Goal: Entertainment & Leisure: Browse casually

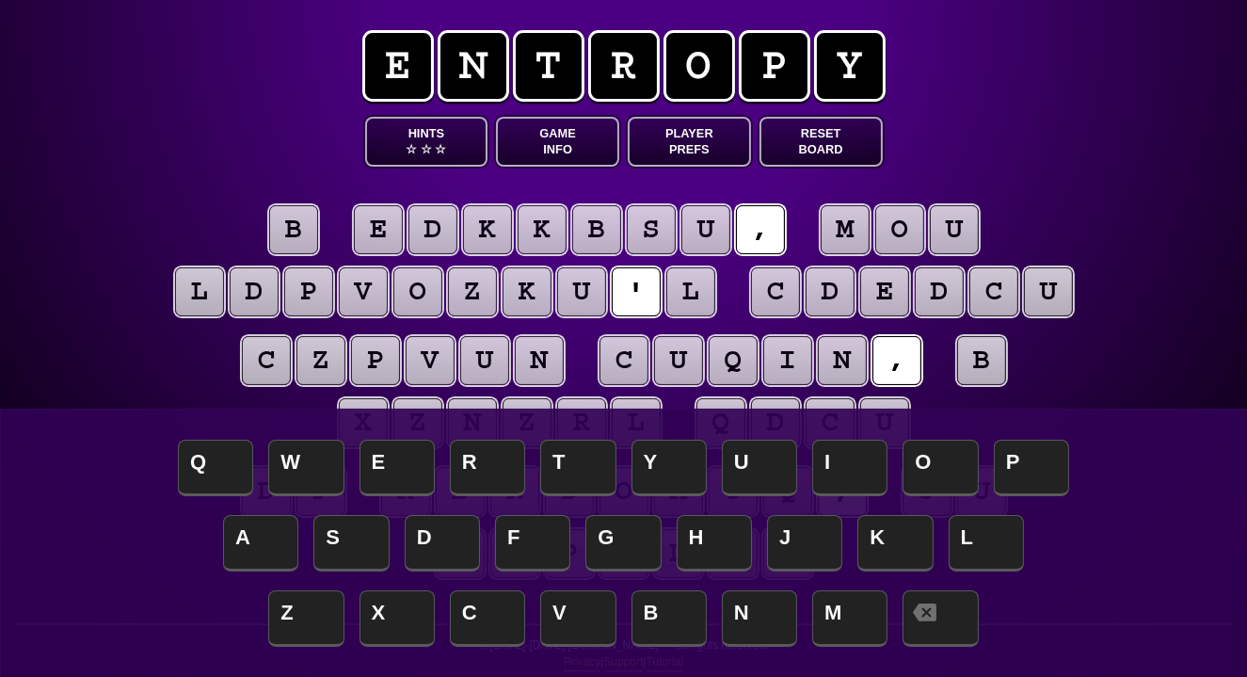
click at [557, 139] on button "Game Info" at bounding box center [557, 142] width 123 height 50
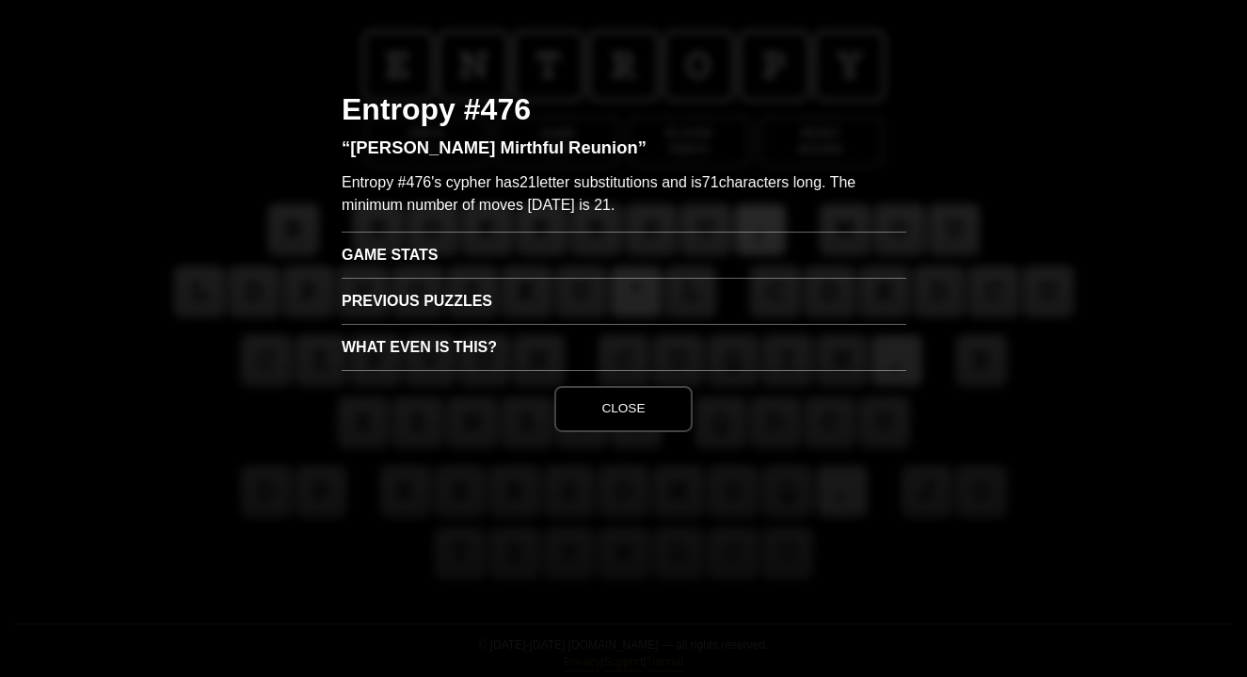
click at [494, 253] on h3 "Game Stats" at bounding box center [624, 254] width 565 height 46
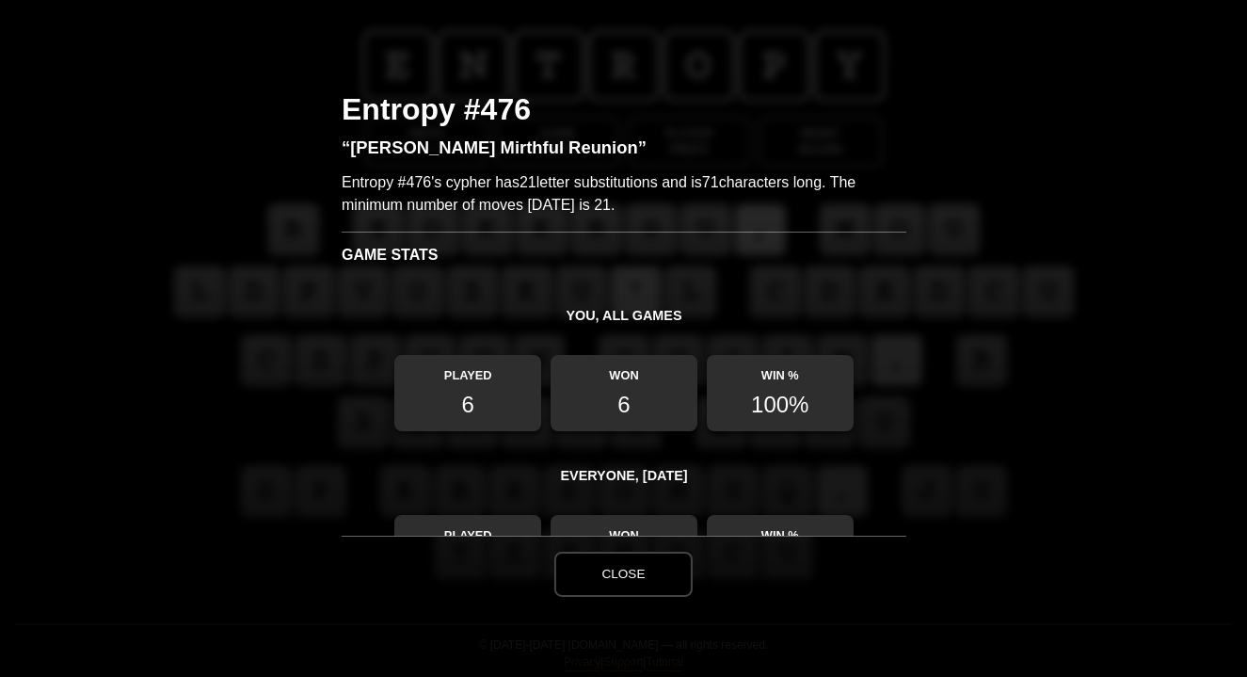
click at [640, 565] on button "Close" at bounding box center [622, 573] width 137 height 45
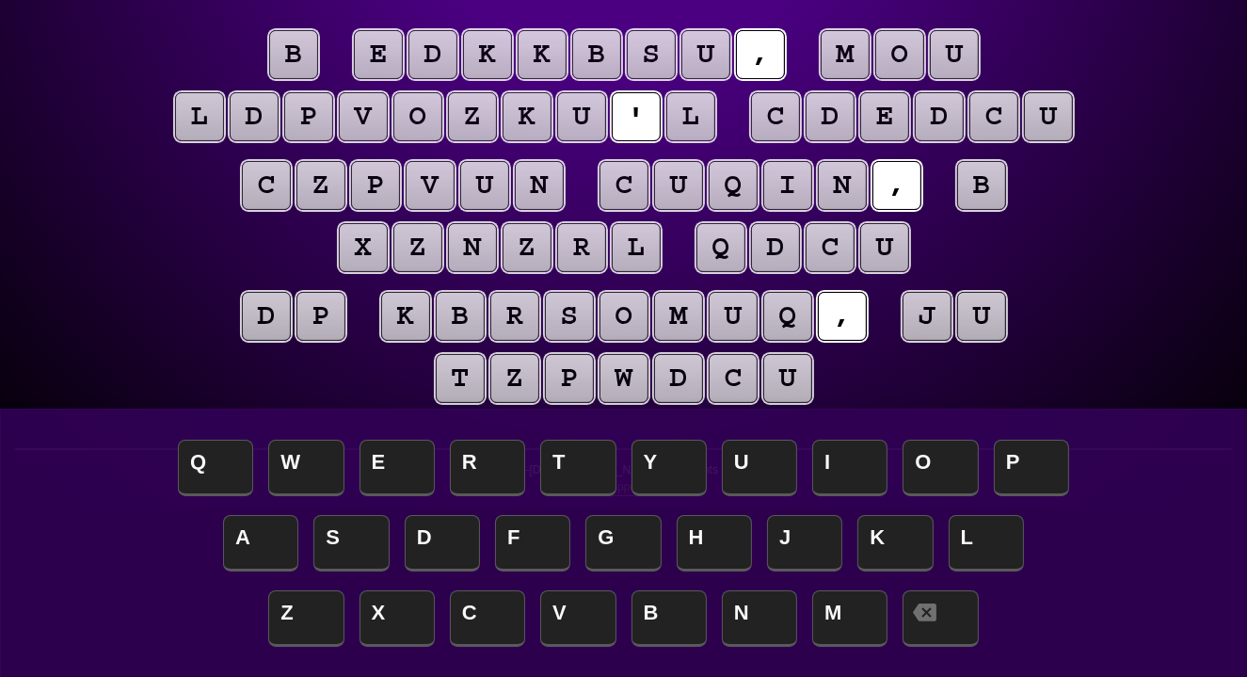
scroll to position [175, 0]
click at [286, 59] on puzzle-tile "b" at bounding box center [293, 54] width 49 height 49
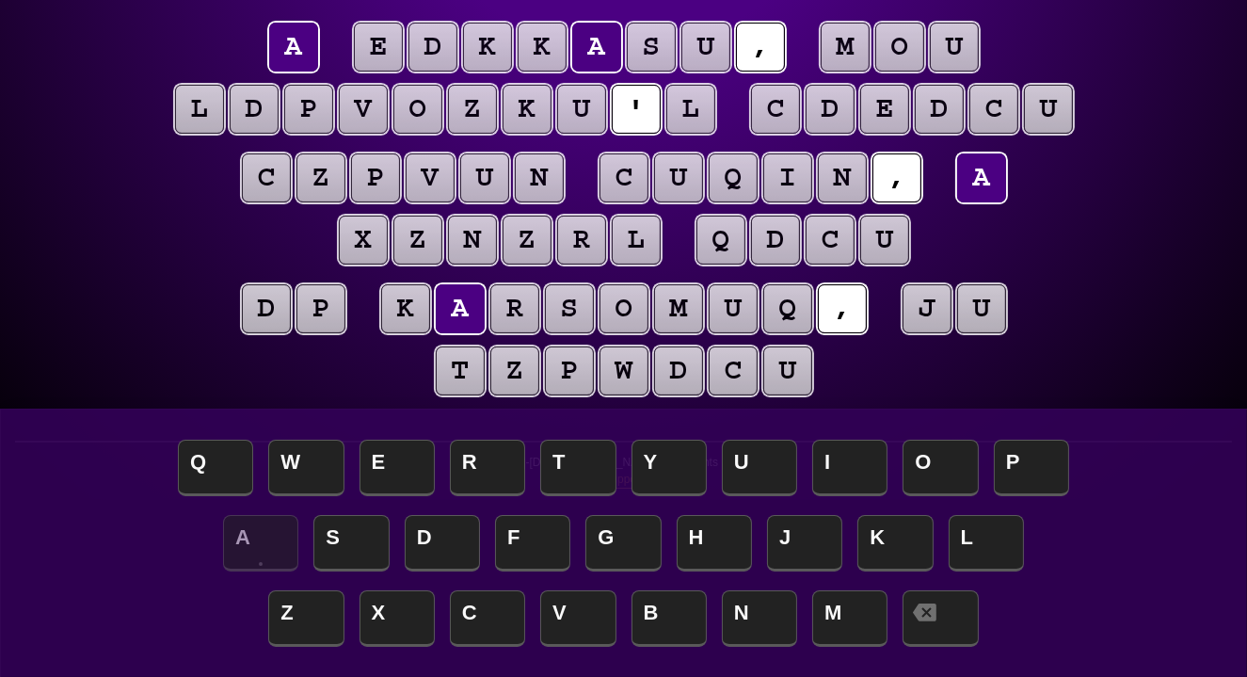
scroll to position [187, 0]
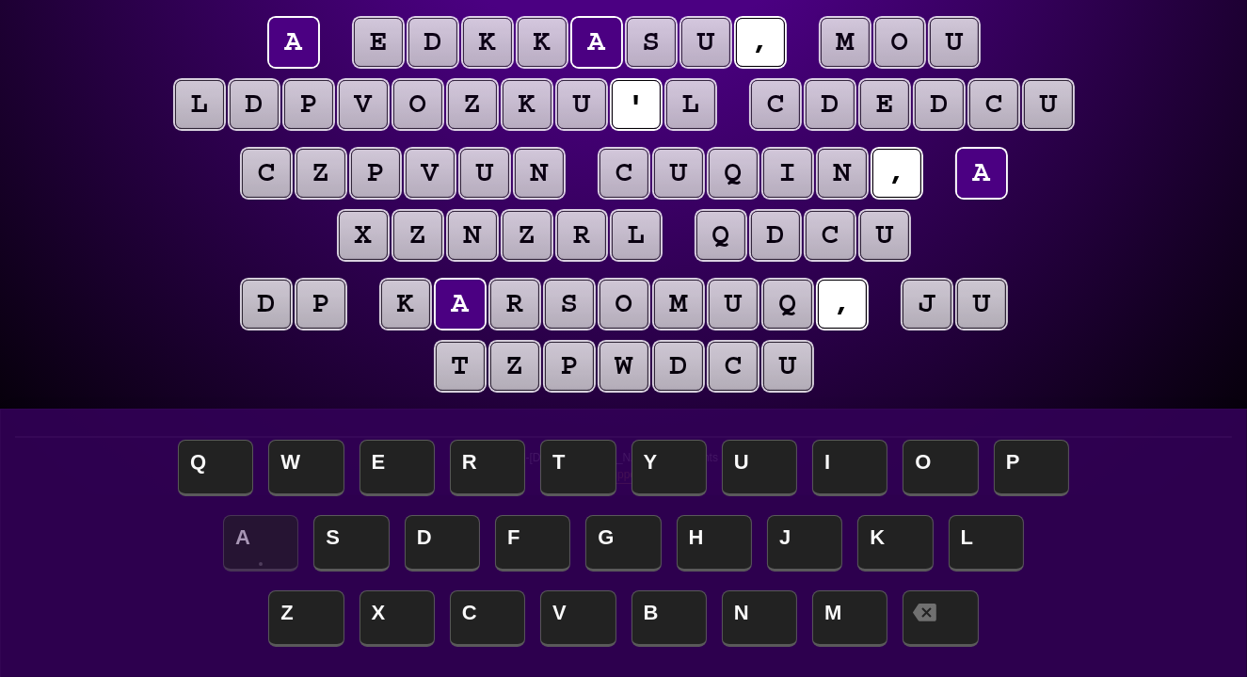
click at [697, 110] on puzzle-tile "l" at bounding box center [690, 104] width 49 height 49
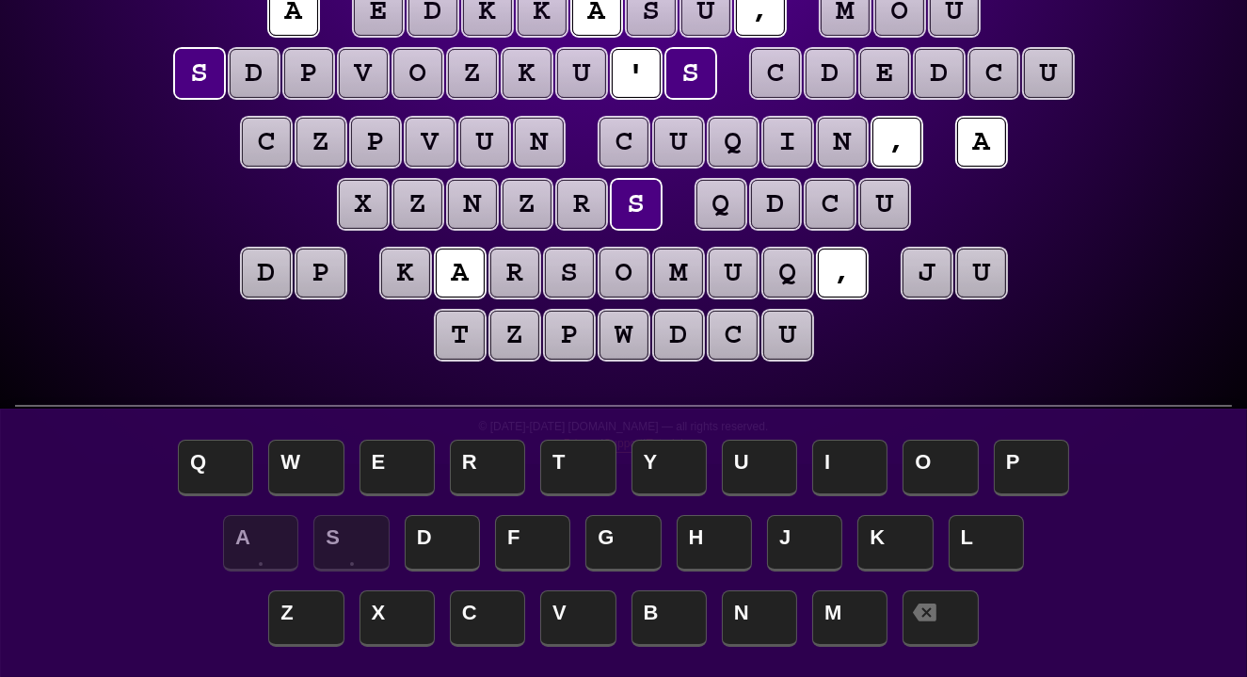
scroll to position [219, 0]
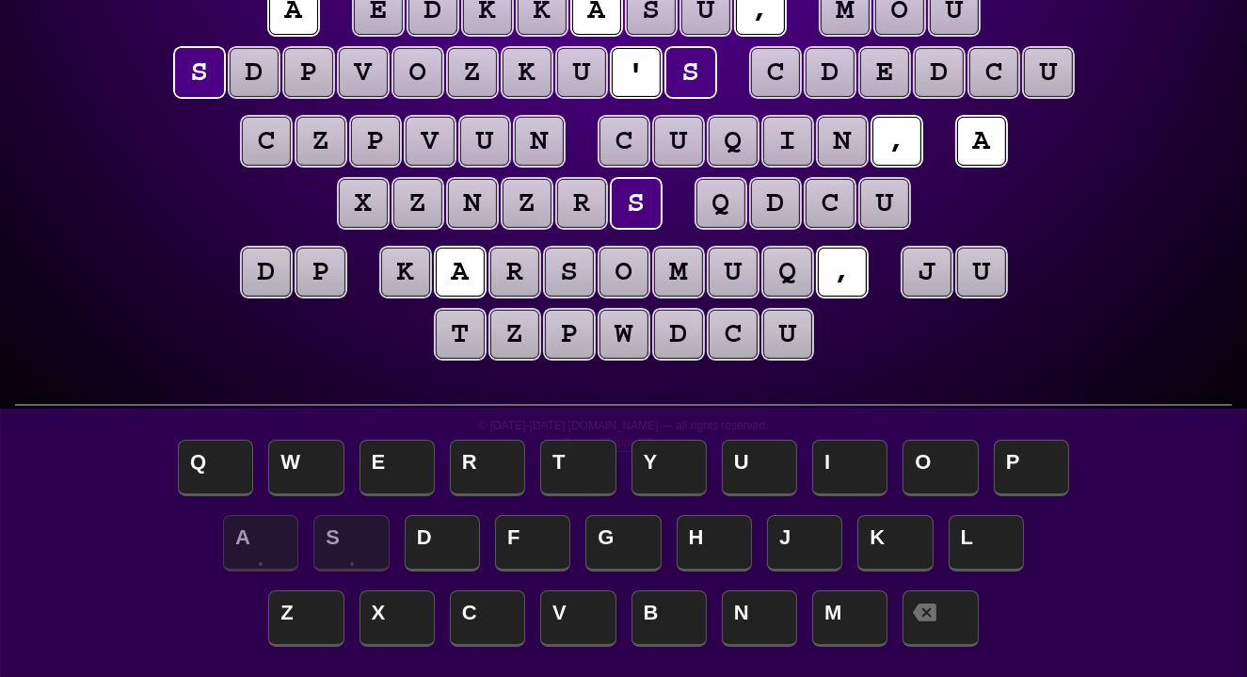
click at [1136, 148] on div "e n t r o p y Hints ☆ ☆ ☆ Game Info Player Prefs Reset Board a e d k k a s u , …" at bounding box center [623, 122] width 1247 height 682
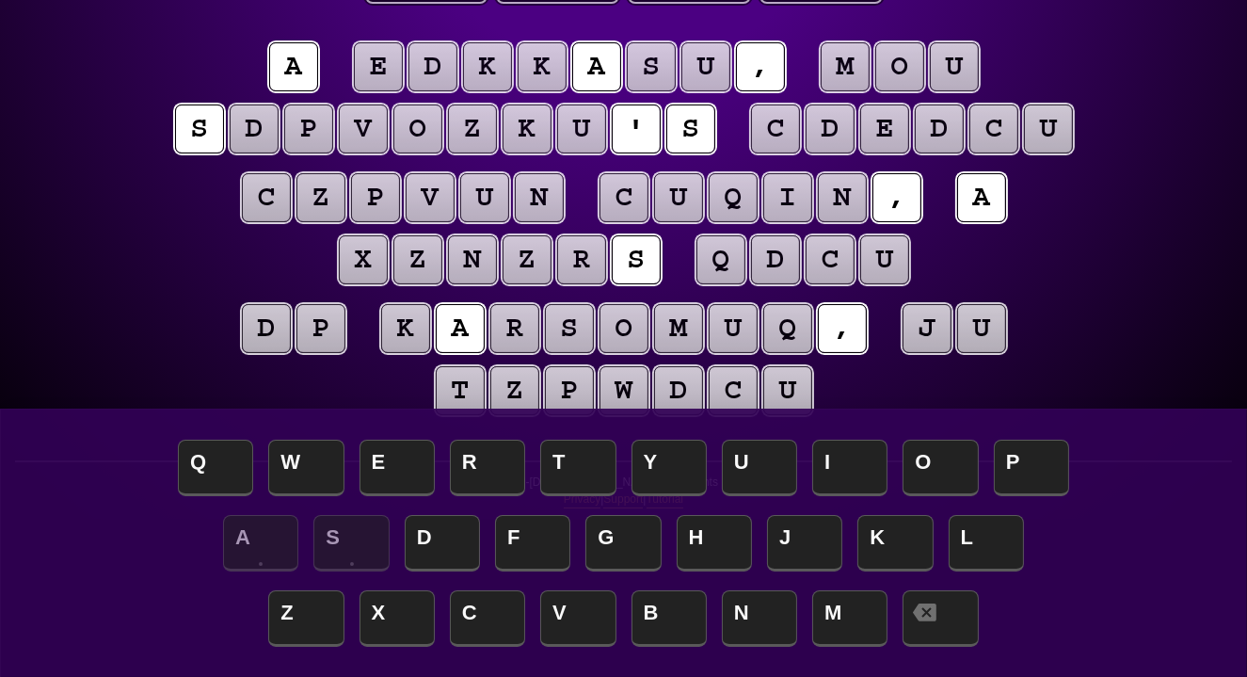
scroll to position [162, 0]
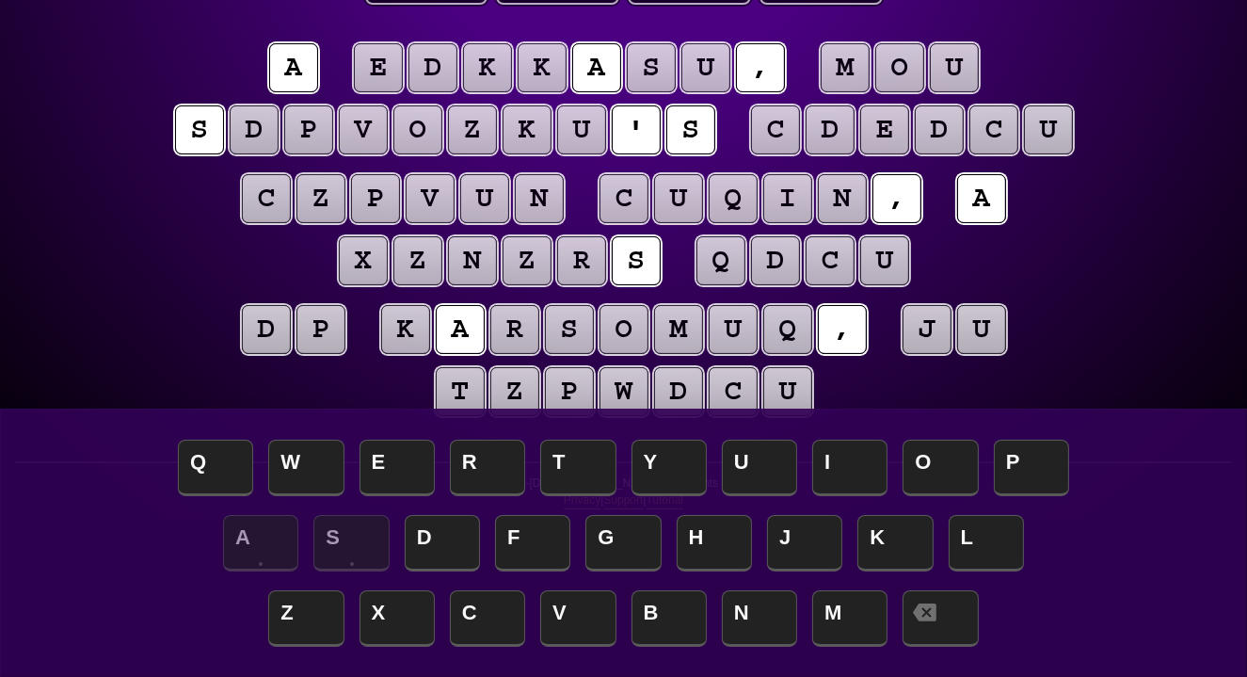
click at [952, 61] on puzzle-tile "u" at bounding box center [954, 67] width 49 height 49
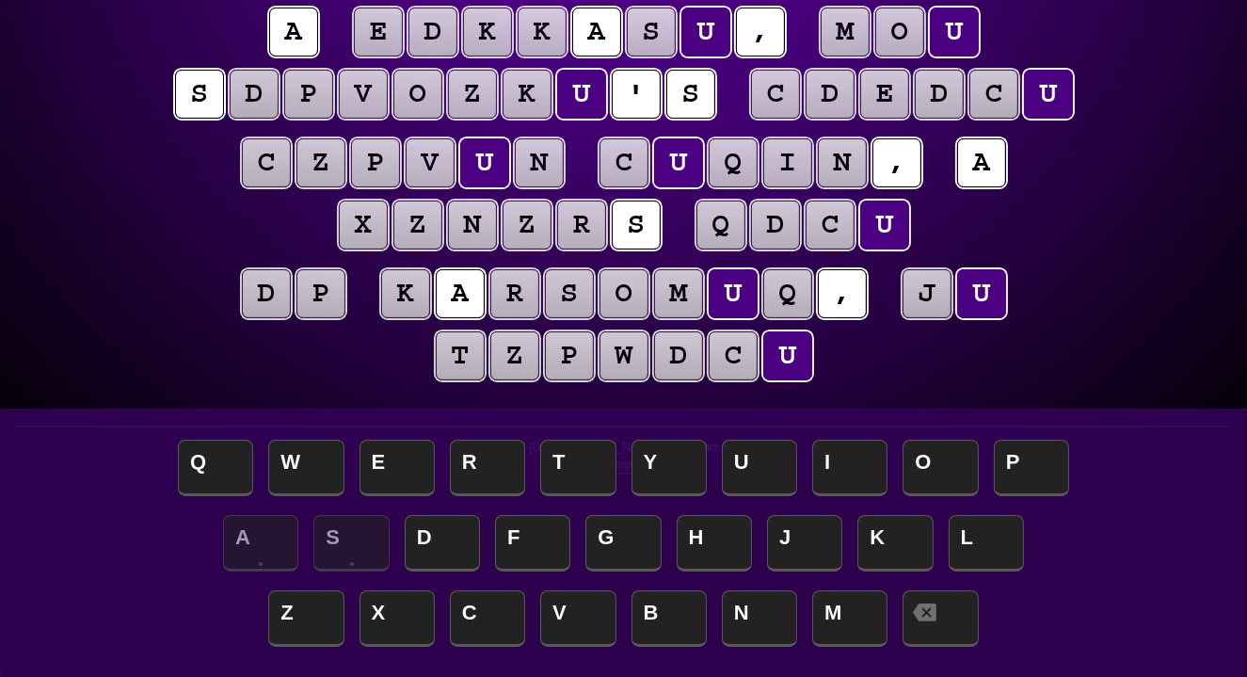
scroll to position [194, 0]
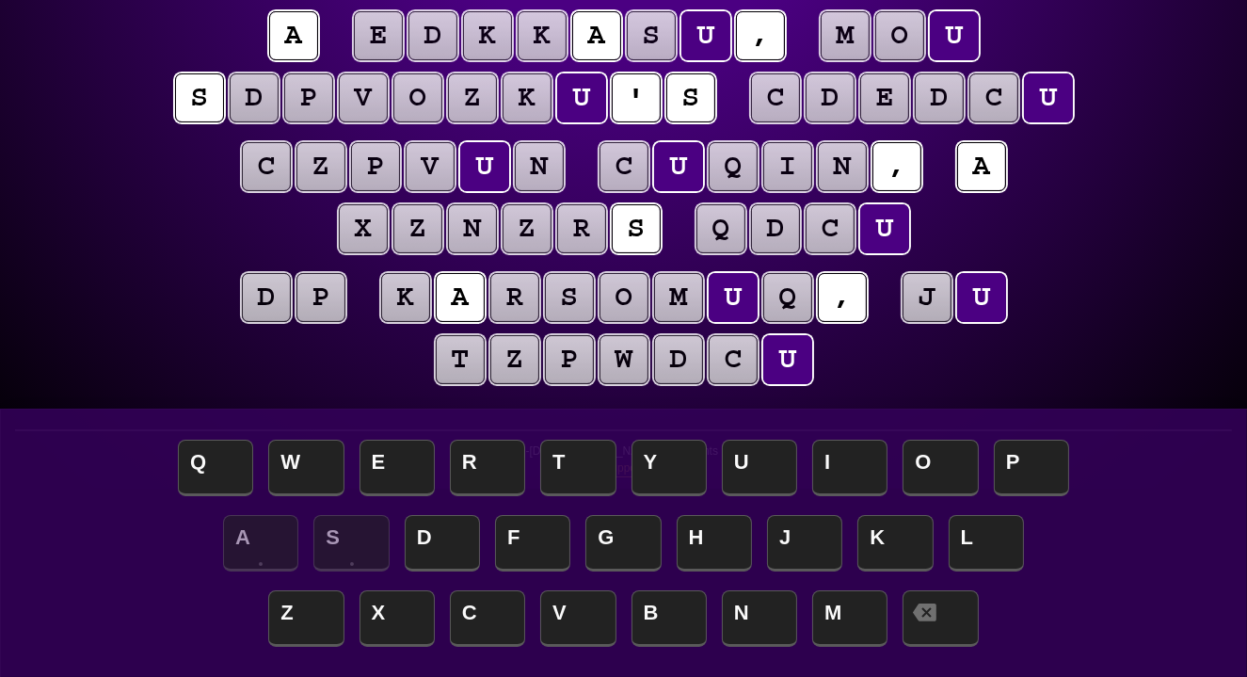
click at [848, 37] on puzzle-tile "m" at bounding box center [845, 35] width 49 height 49
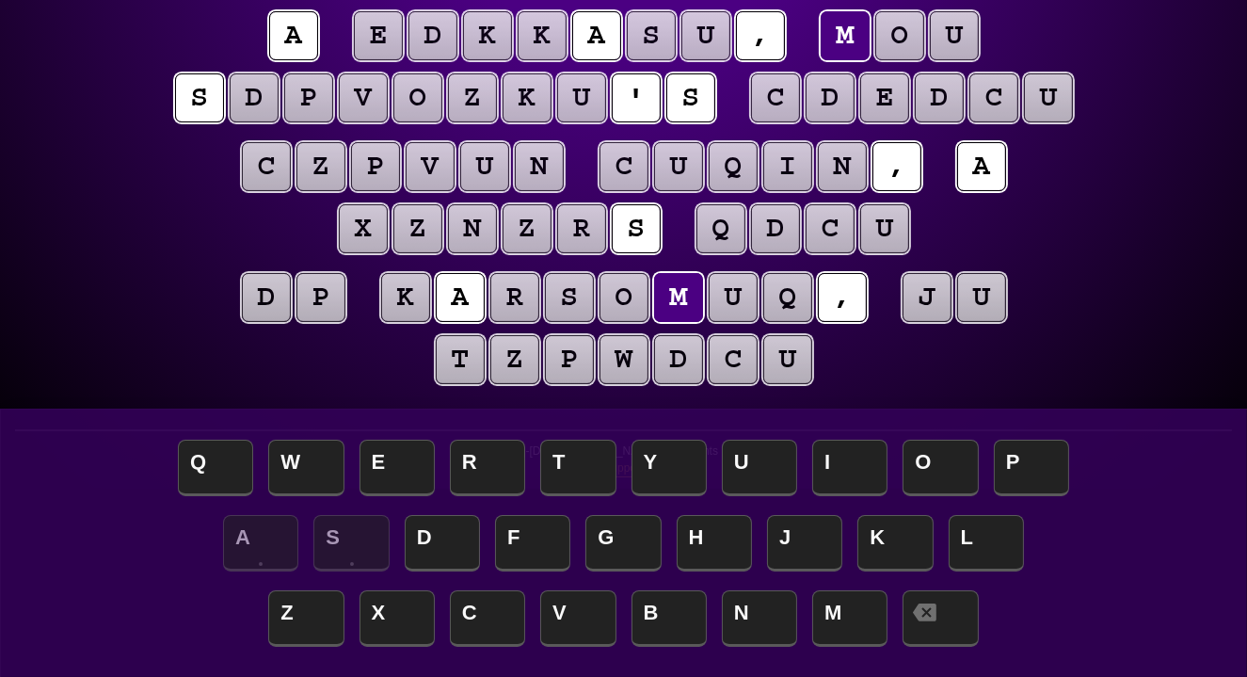
click at [900, 37] on puzzle-tile "o" at bounding box center [899, 35] width 49 height 49
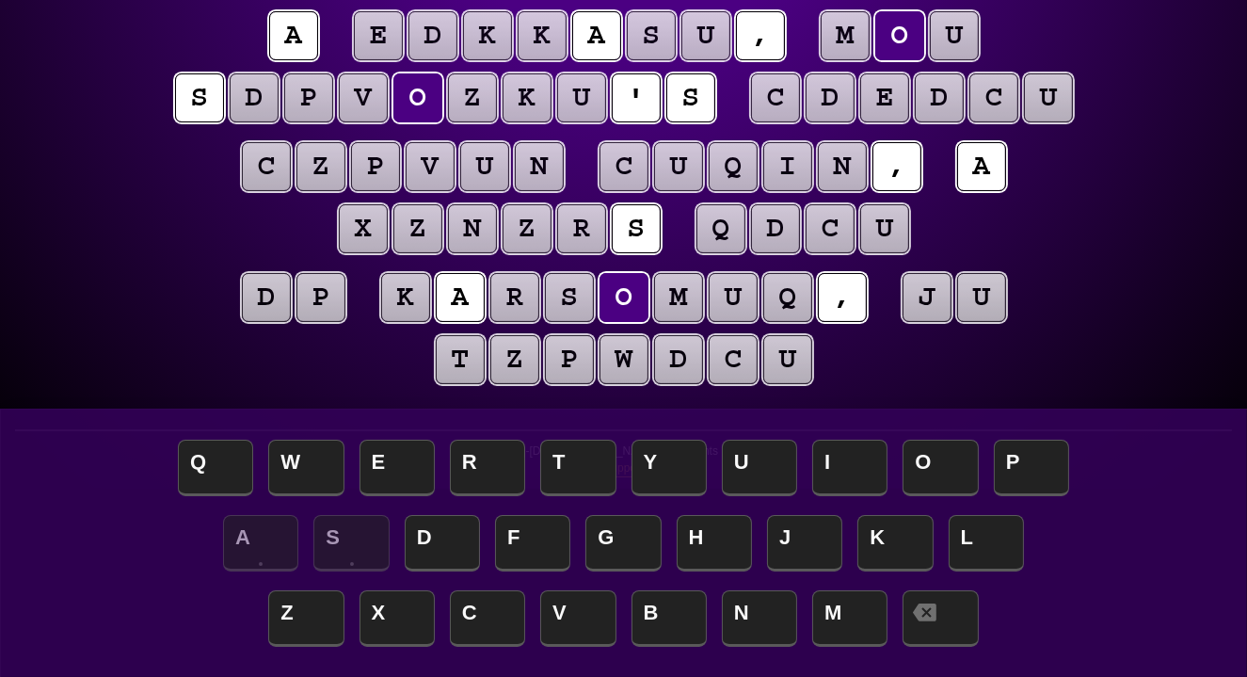
click at [1145, 178] on div "e n t r o p y Hints ☆ ☆ ☆ Game Info Player Prefs Reset Board a e d k k a s u , …" at bounding box center [623, 147] width 1247 height 682
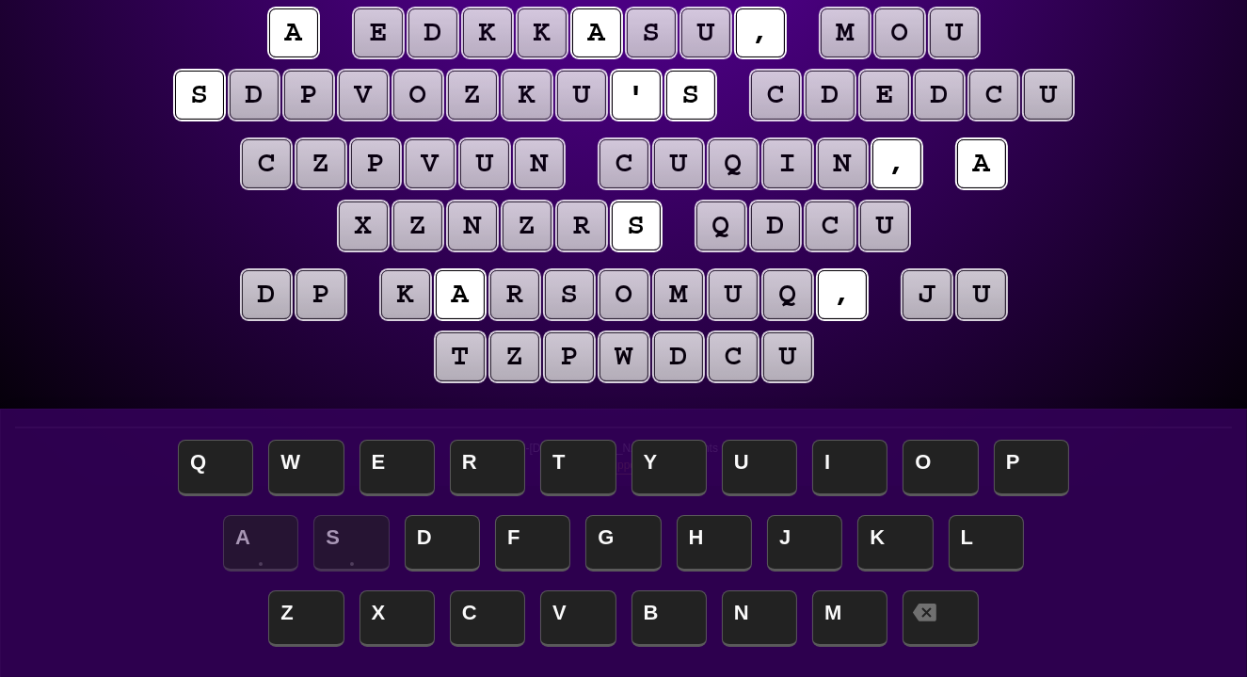
click at [629, 36] on puzzle-tile "s" at bounding box center [651, 32] width 49 height 49
click at [1208, 130] on div "e n t r o p y Hints ☆ ☆ ☆ Game Info Player Prefs Reset Board a e d k k a s u , …" at bounding box center [623, 144] width 1247 height 682
click at [931, 300] on puzzle-tile "j" at bounding box center [926, 294] width 49 height 49
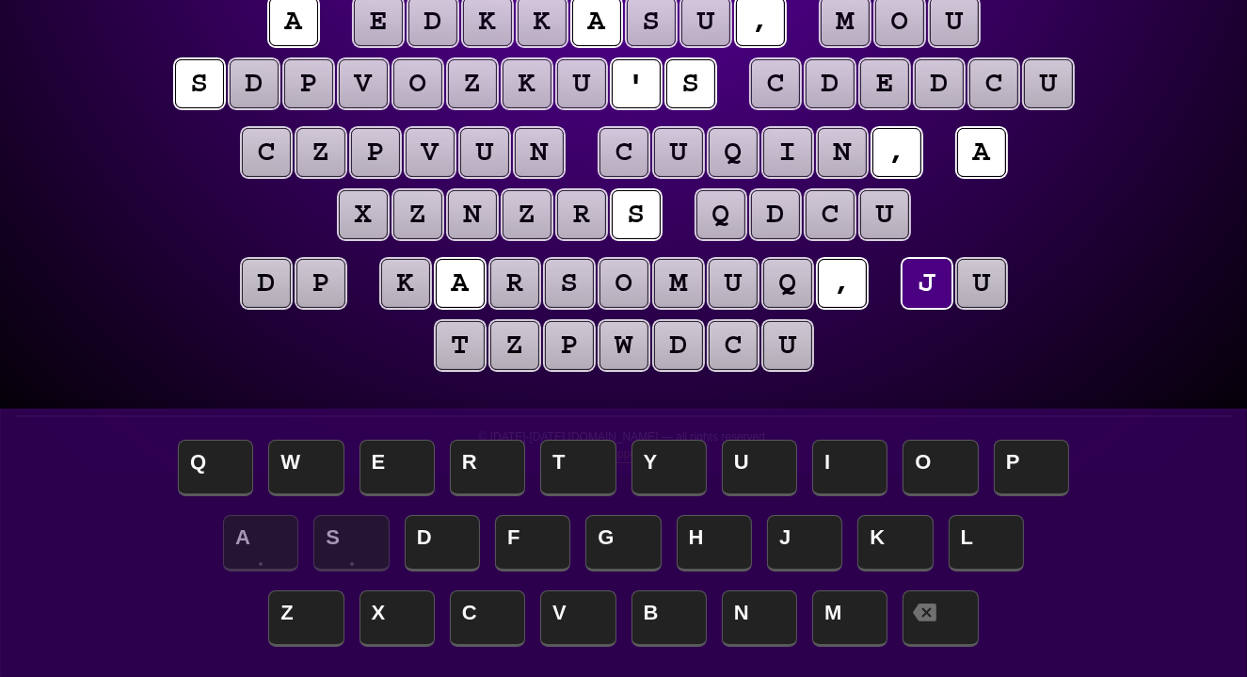
scroll to position [209, 0]
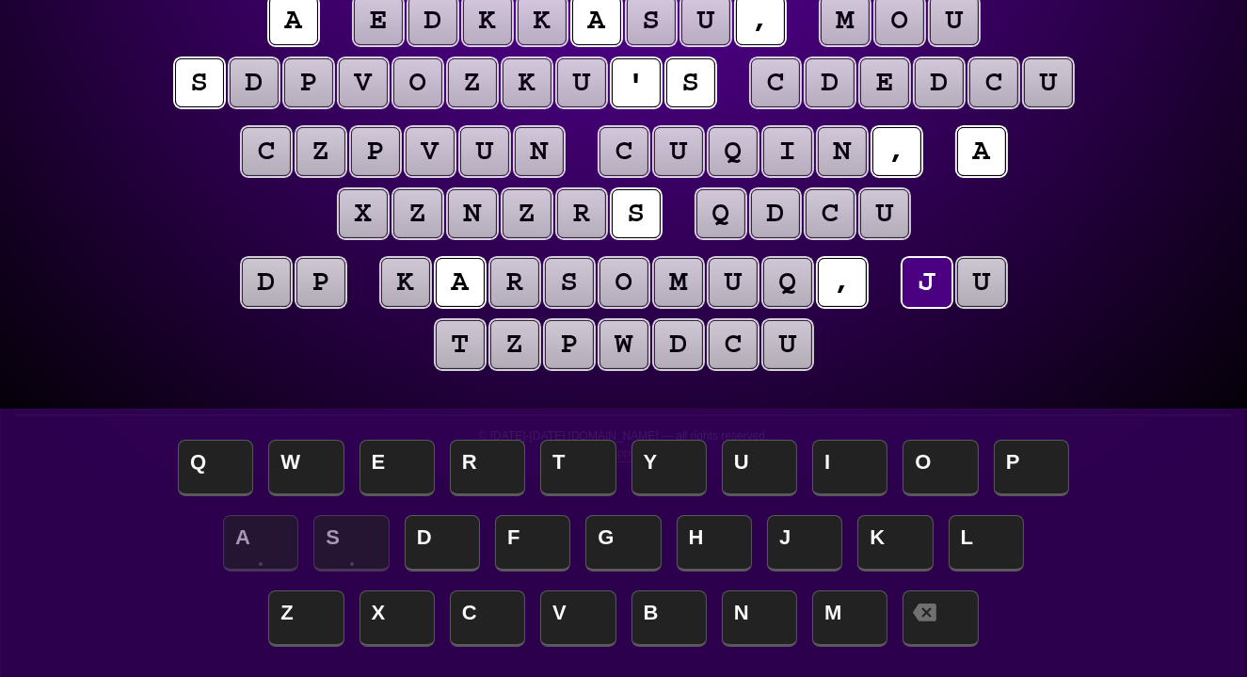
click at [258, 283] on puzzle-tile "d" at bounding box center [266, 282] width 49 height 49
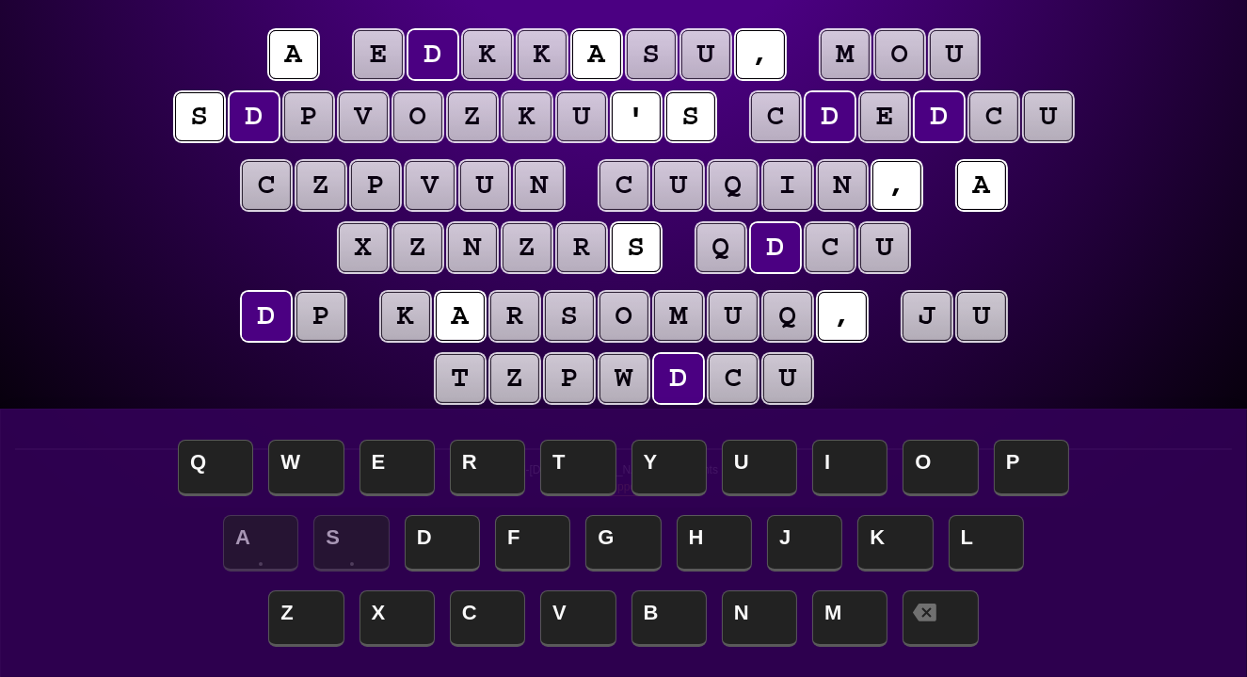
scroll to position [171, 0]
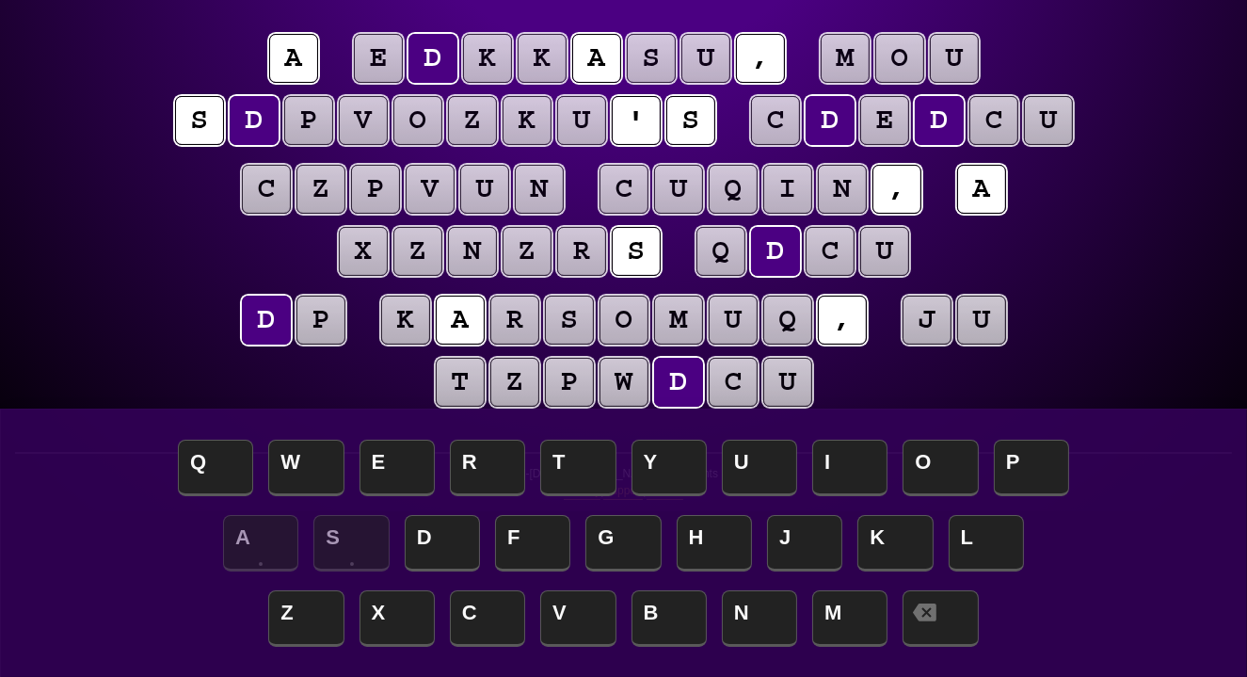
click at [314, 318] on puzzle-tile "p" at bounding box center [320, 319] width 49 height 49
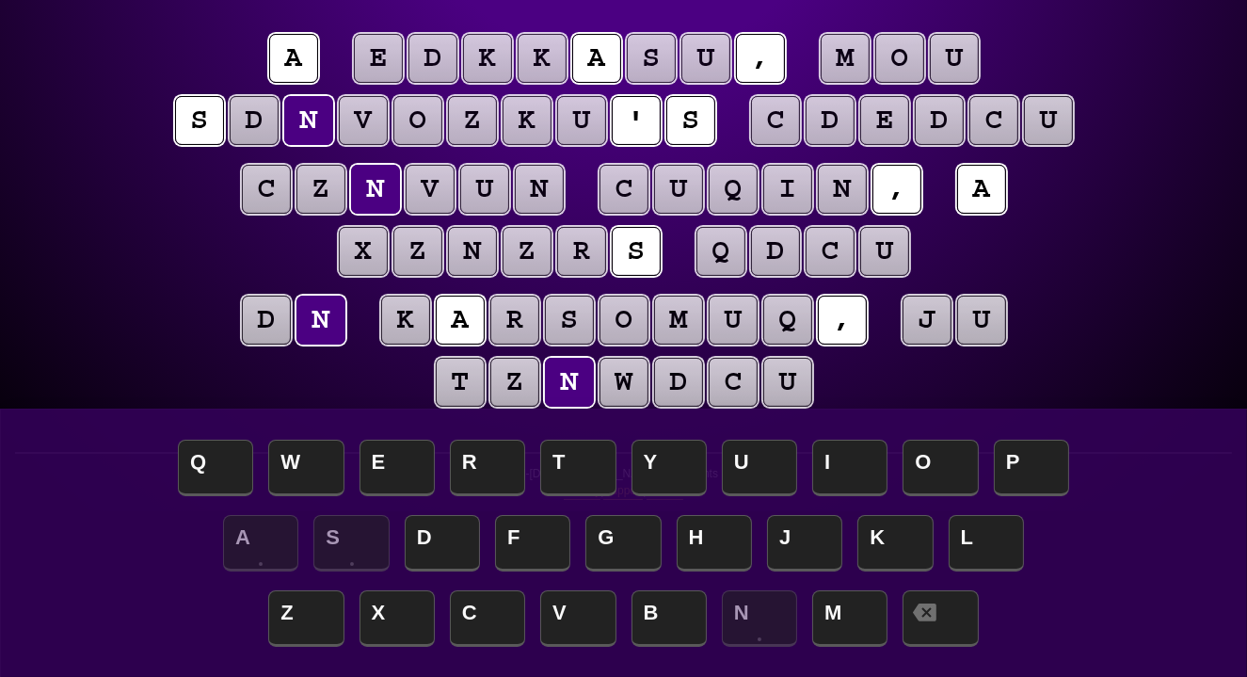
scroll to position [171, 2]
click at [258, 323] on puzzle-tile "d" at bounding box center [266, 319] width 49 height 49
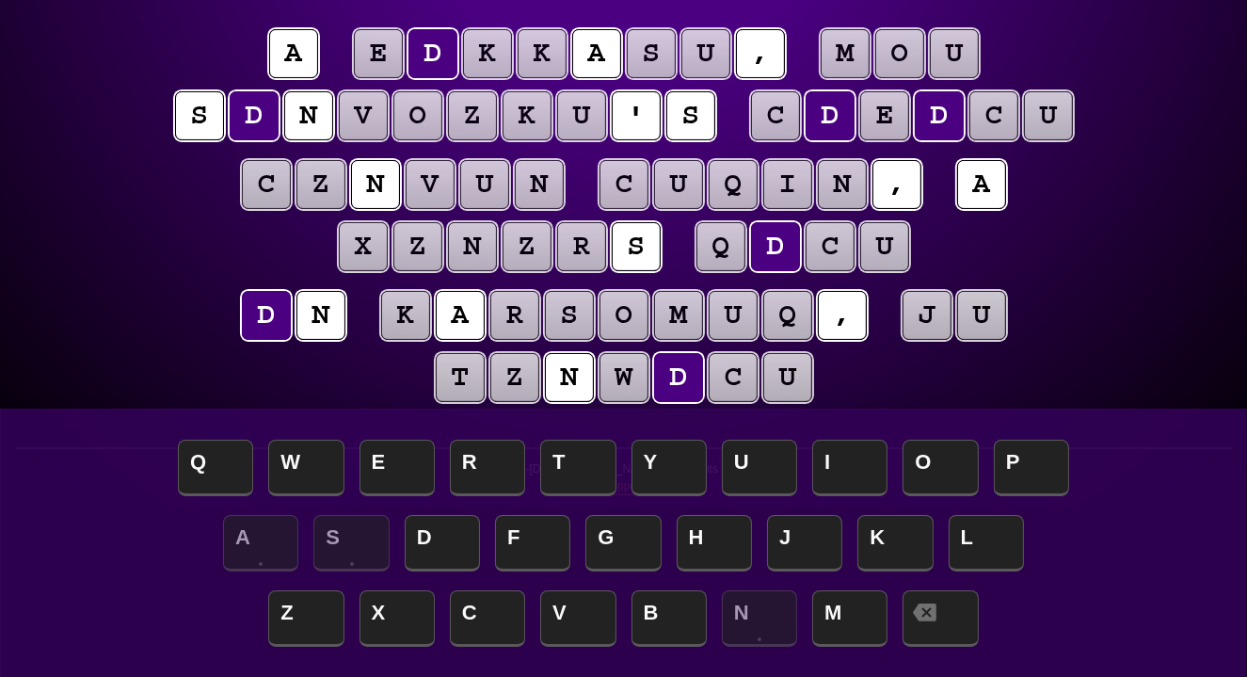
scroll to position [176, 0]
click at [988, 312] on puzzle-tile "u" at bounding box center [981, 315] width 49 height 49
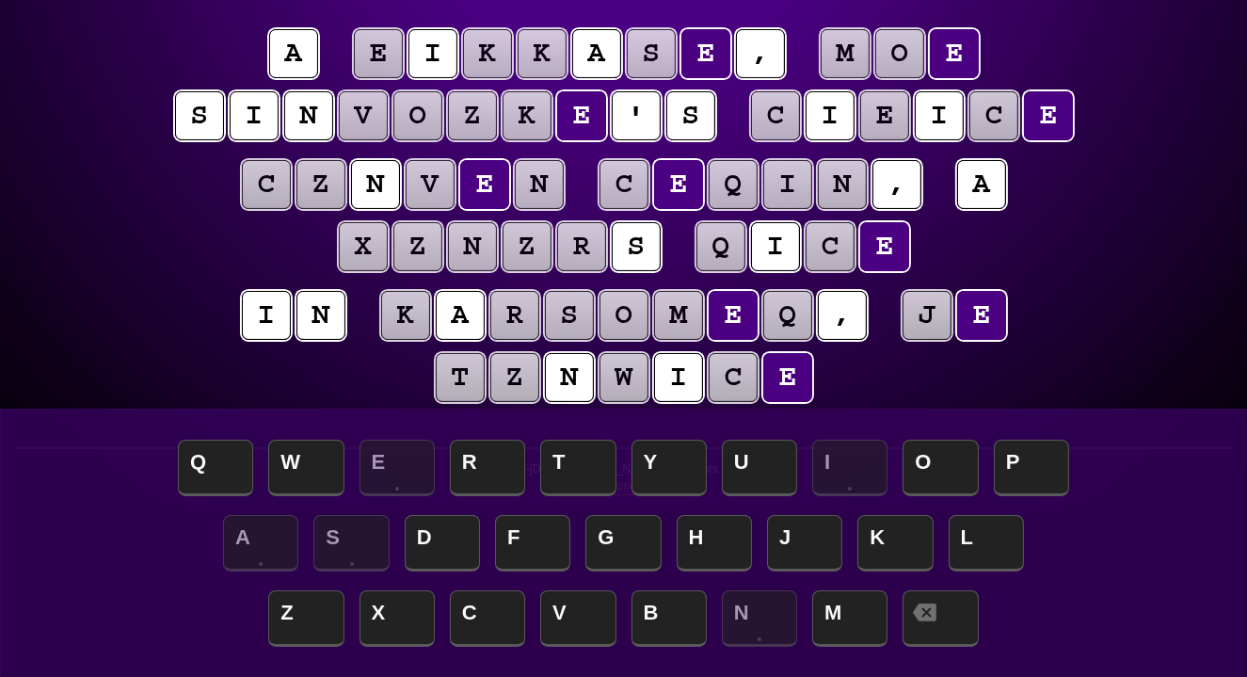
scroll to position [178, 0]
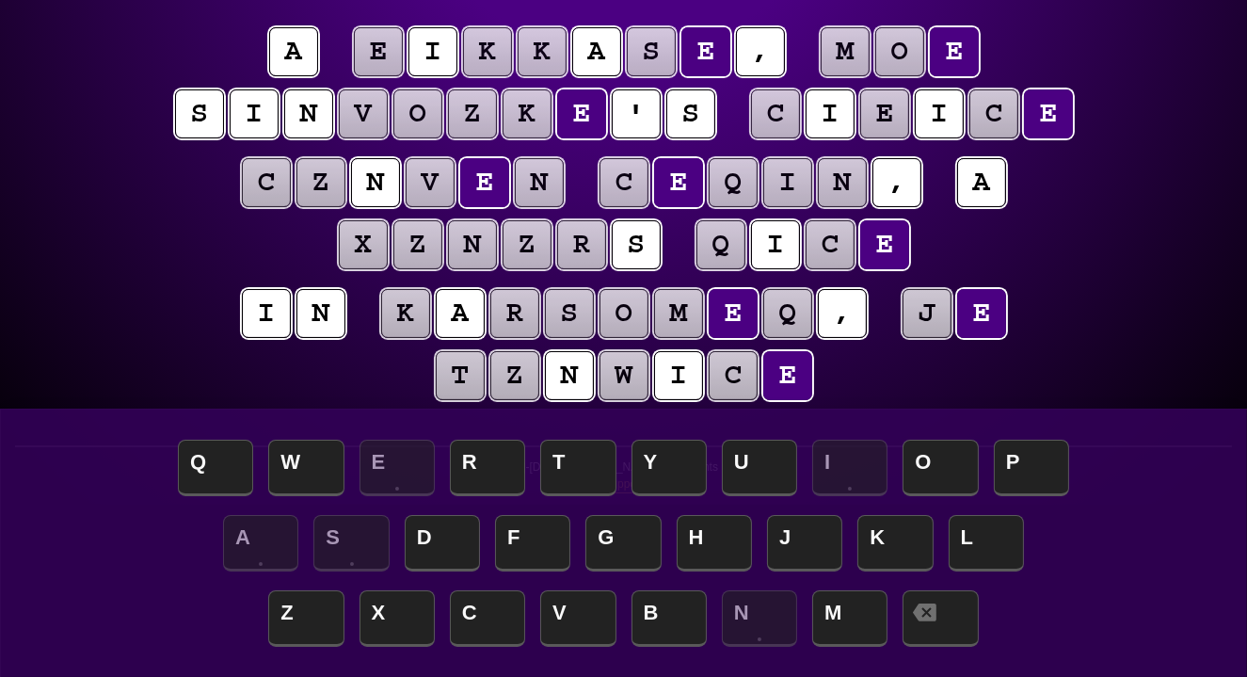
click at [75, 321] on div "e n t r o p y Hints ☆ ☆ ☆ Game Info Player Prefs Reset Board a e i k k a s e , …" at bounding box center [623, 163] width 1247 height 682
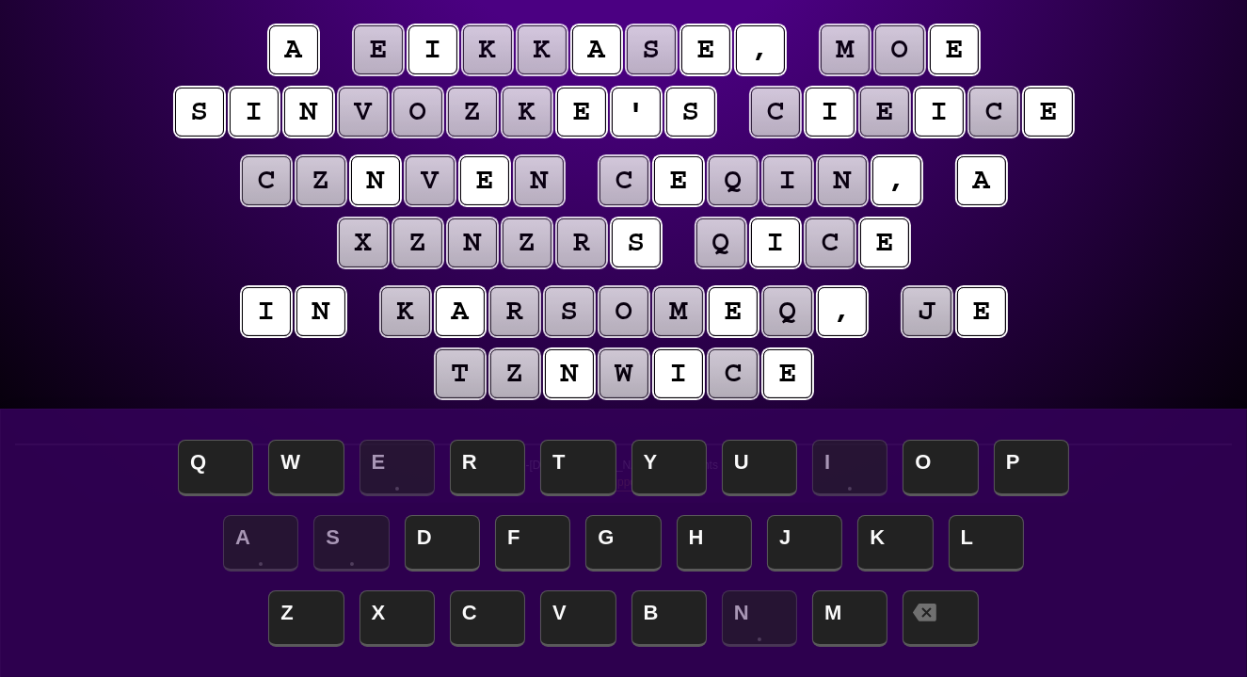
scroll to position [181, 0]
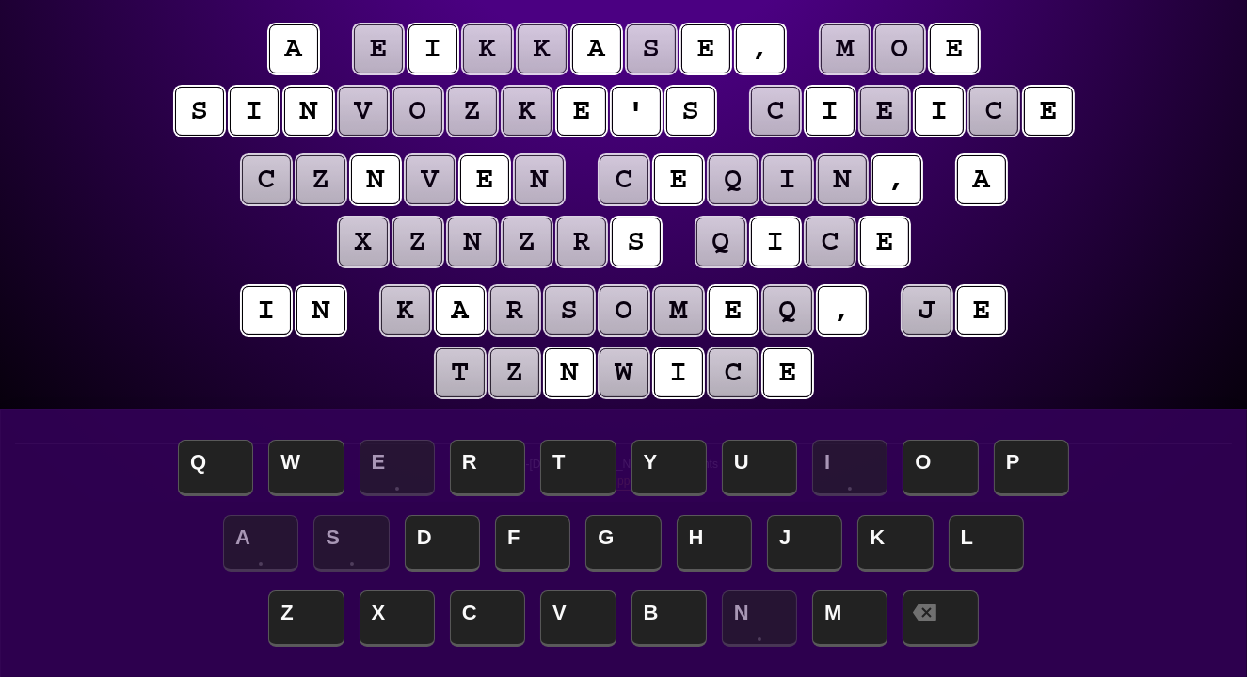
click at [732, 376] on puzzle-tile "c" at bounding box center [733, 372] width 49 height 49
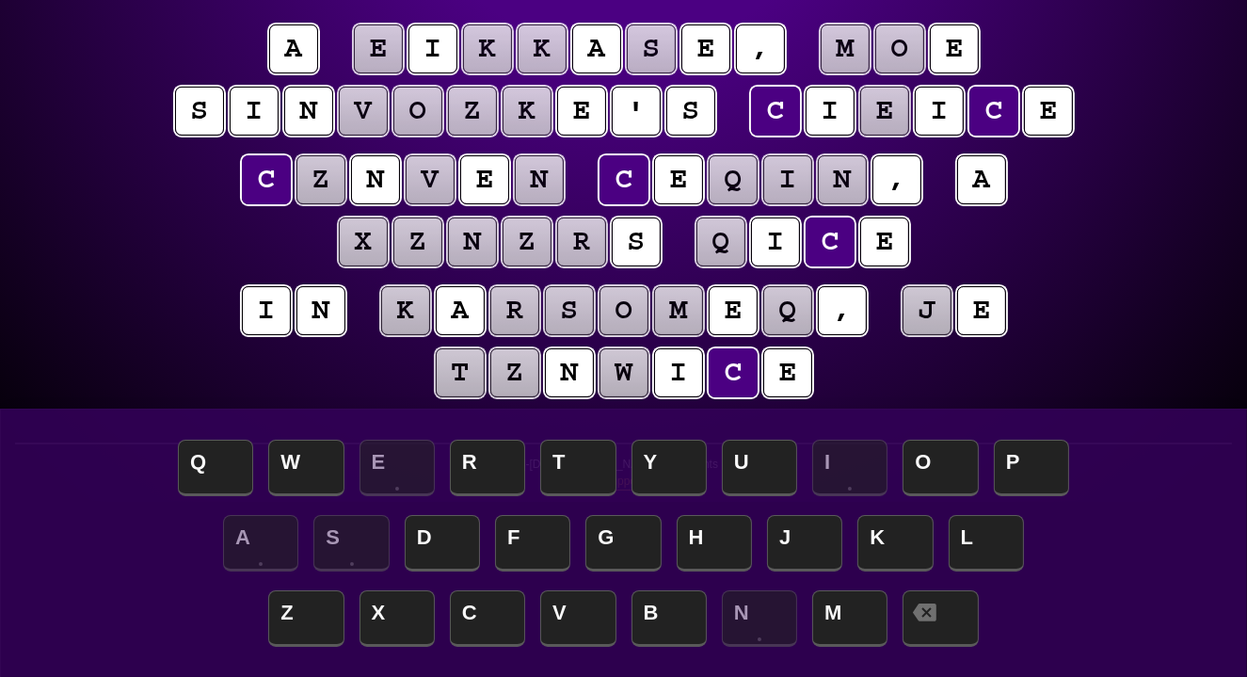
click at [1058, 315] on puzzle-line "i n k a r s o m e q , j e t z n w i c e" at bounding box center [624, 342] width 964 height 123
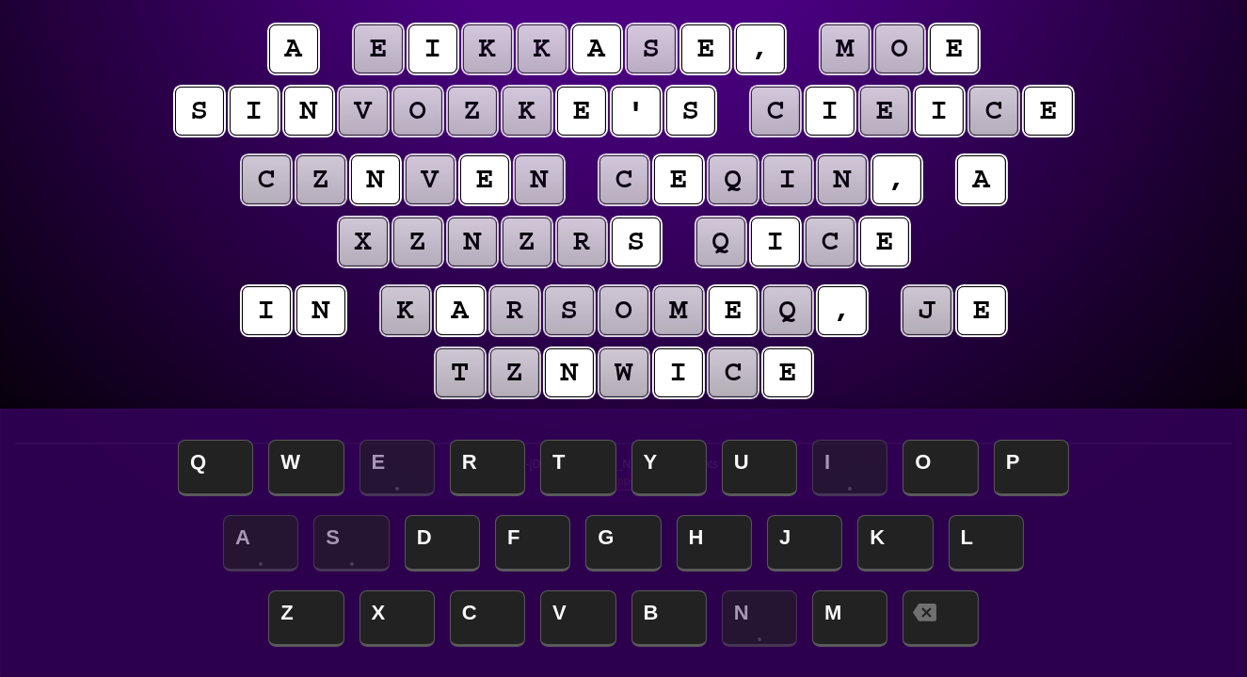
scroll to position [179, 0]
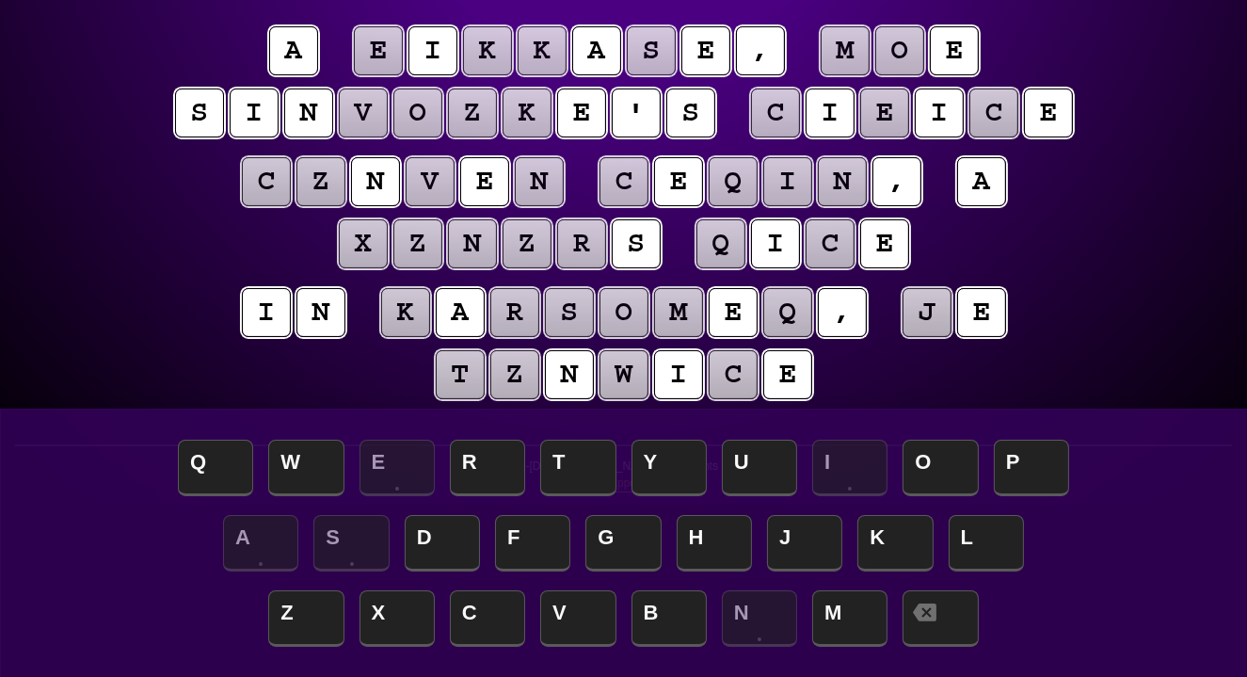
click at [255, 184] on puzzle-tile "c" at bounding box center [266, 181] width 49 height 49
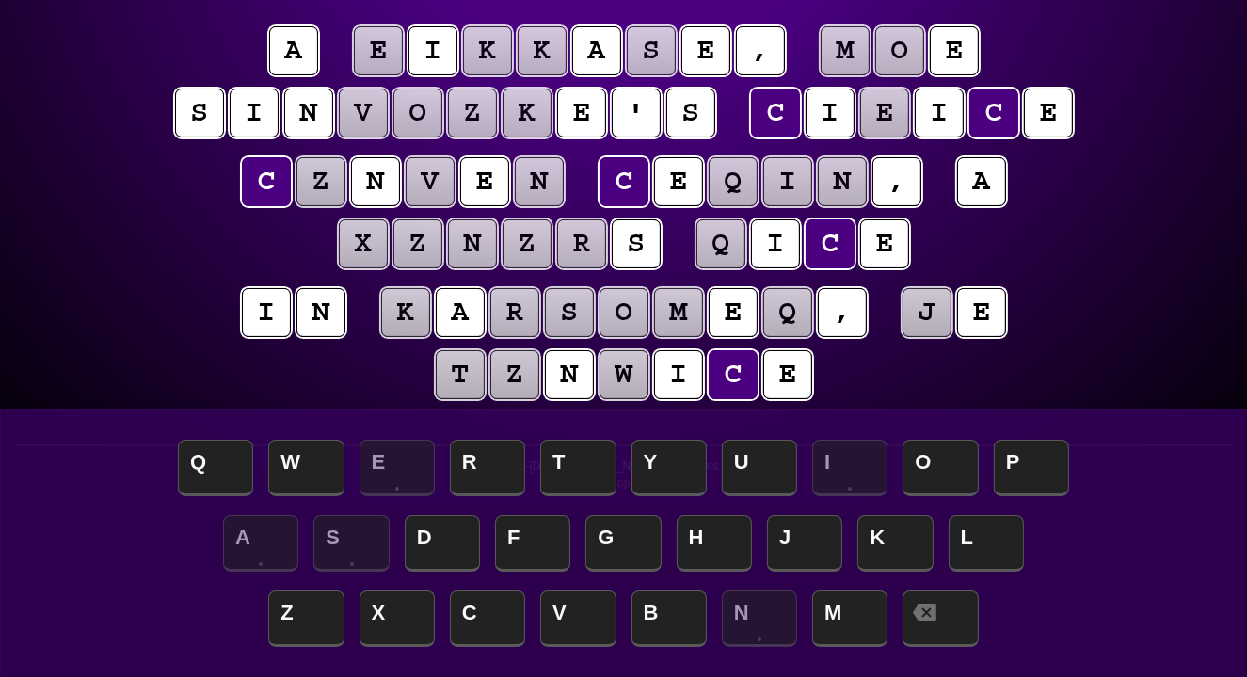
click at [882, 113] on puzzle-tile "e" at bounding box center [884, 112] width 49 height 49
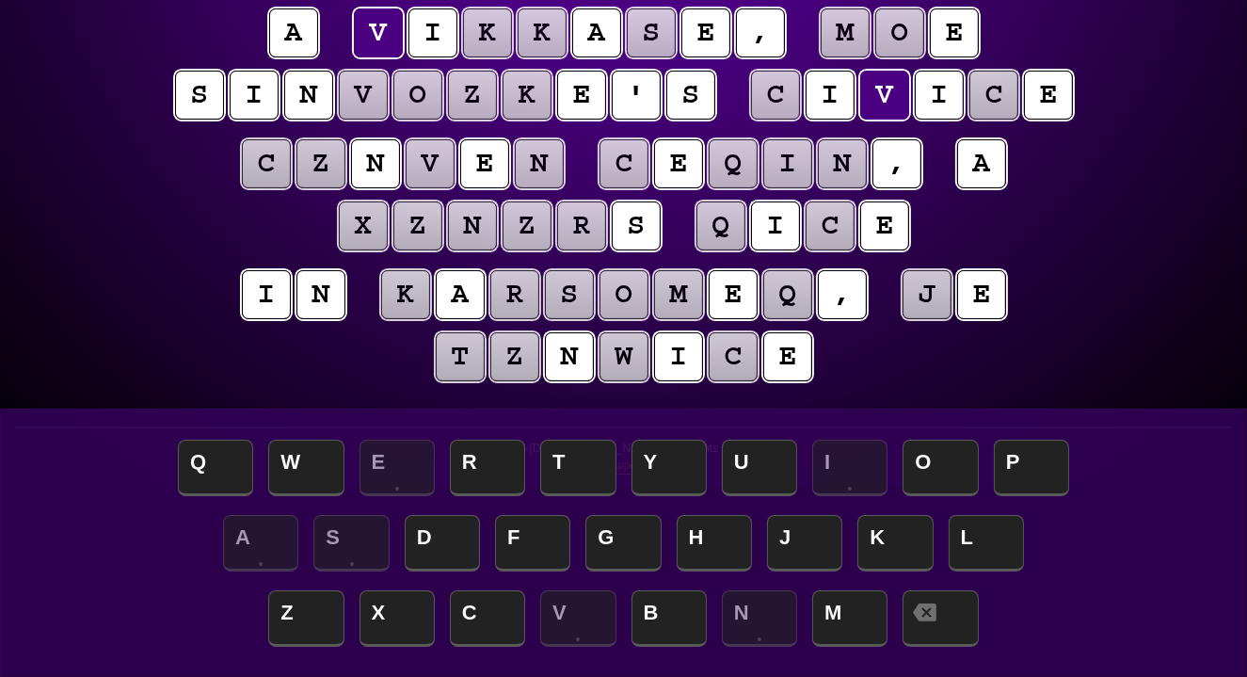
scroll to position [202, 0]
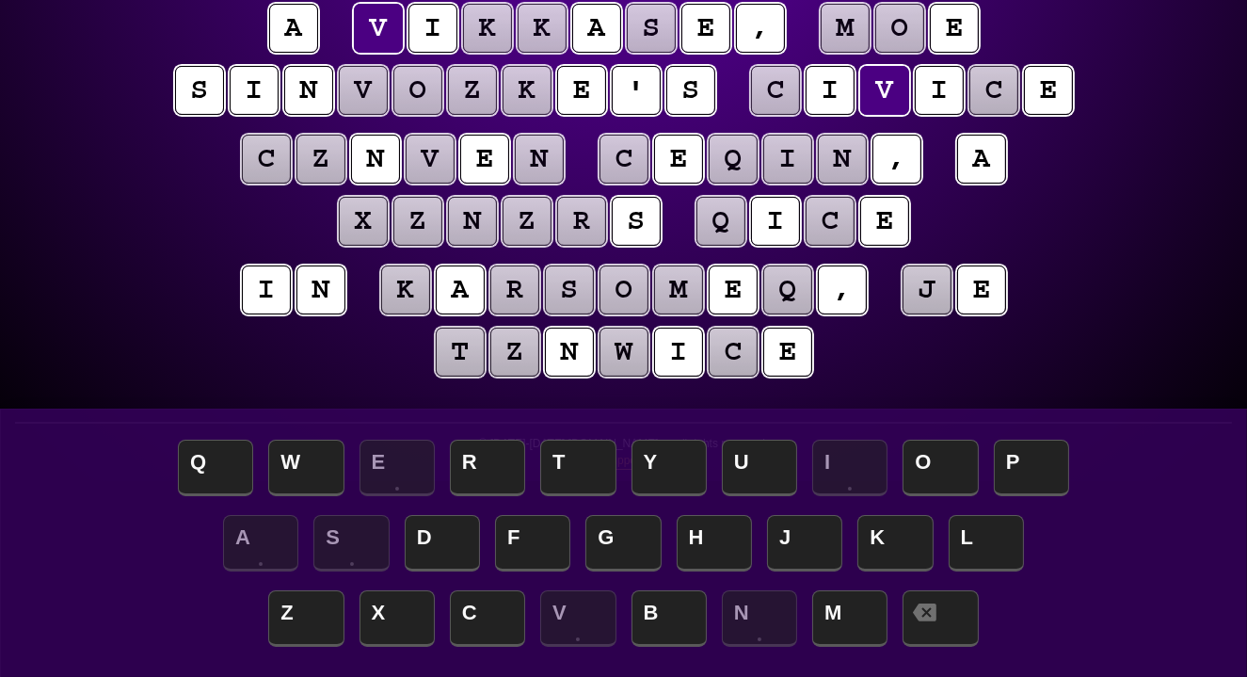
click at [773, 87] on puzzle-tile "c" at bounding box center [775, 90] width 49 height 49
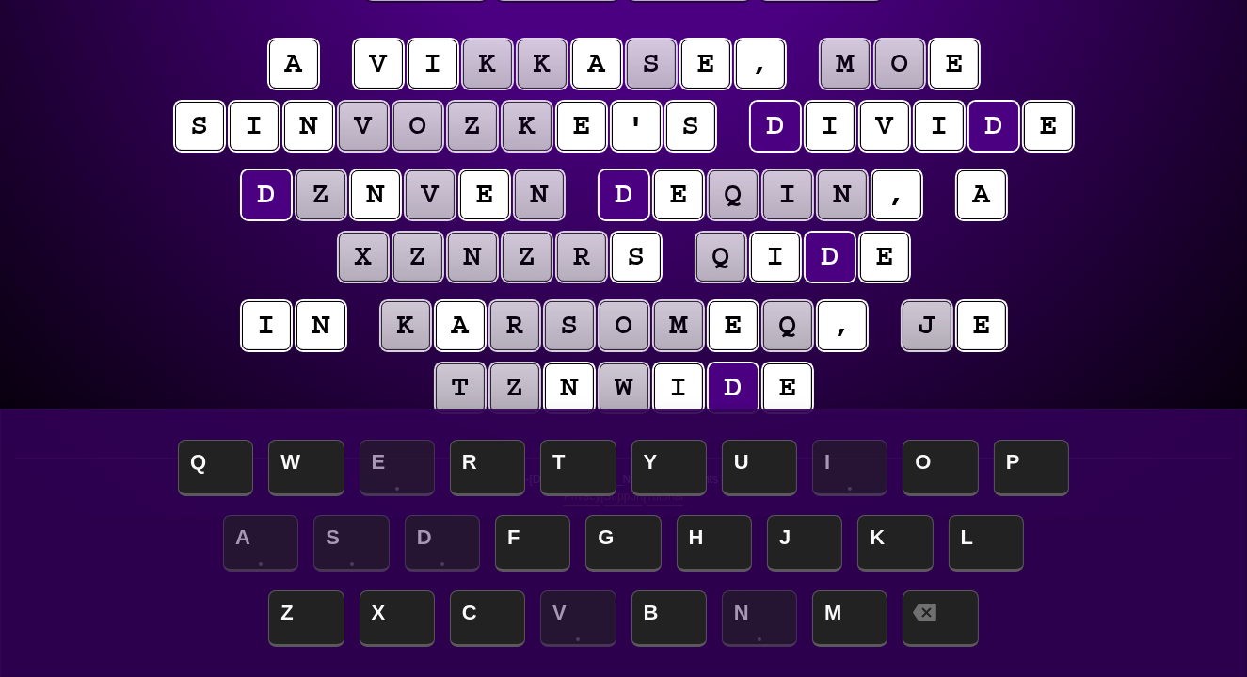
scroll to position [167, 0]
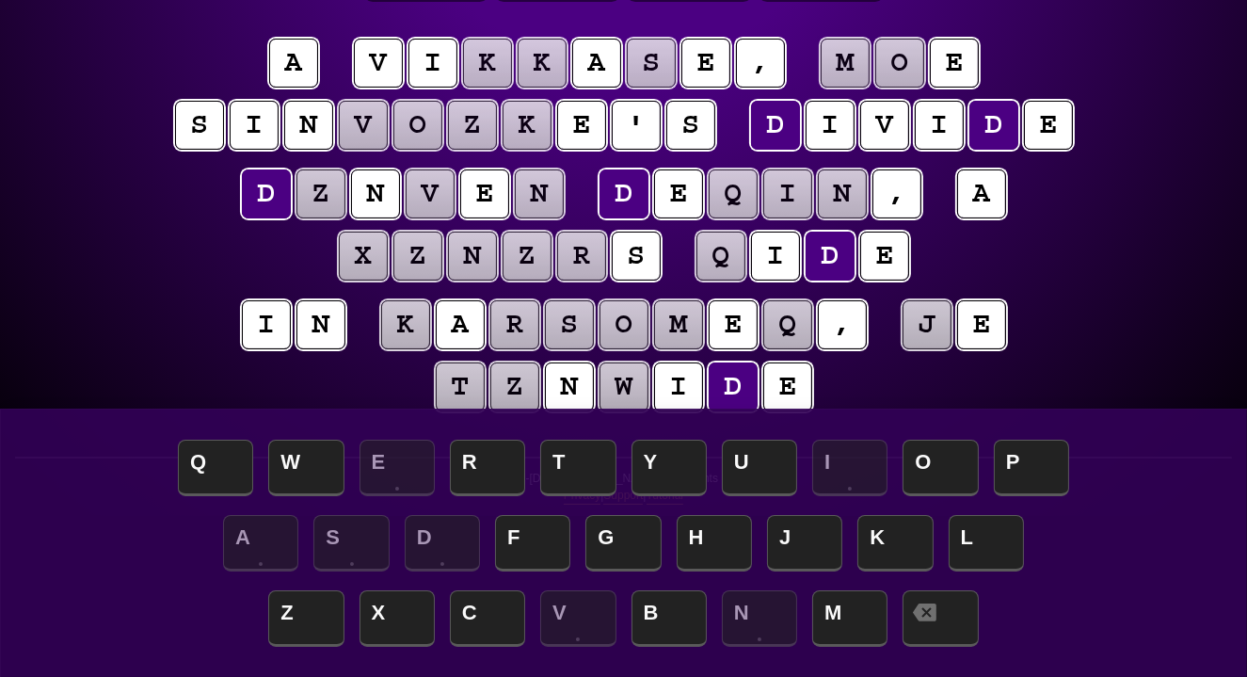
click at [176, 204] on puzzle-line "d z n v e n d e q i n , a x z n z r s q i d e" at bounding box center [624, 226] width 964 height 123
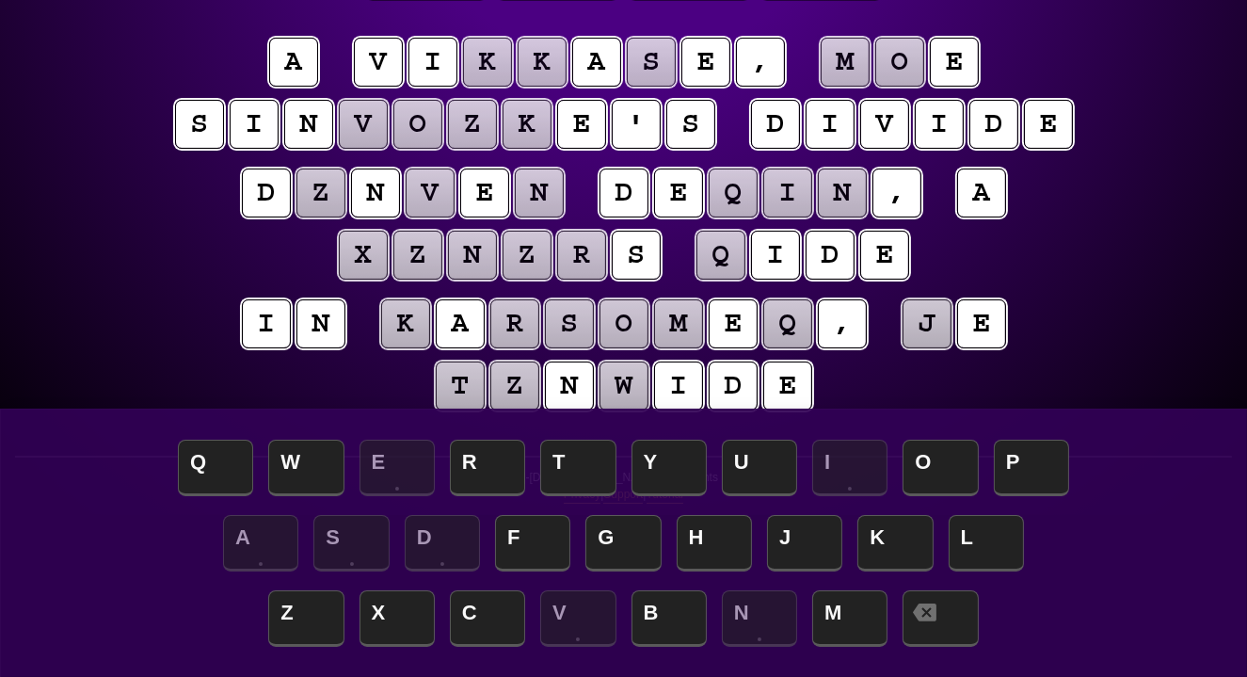
scroll to position [169, 0]
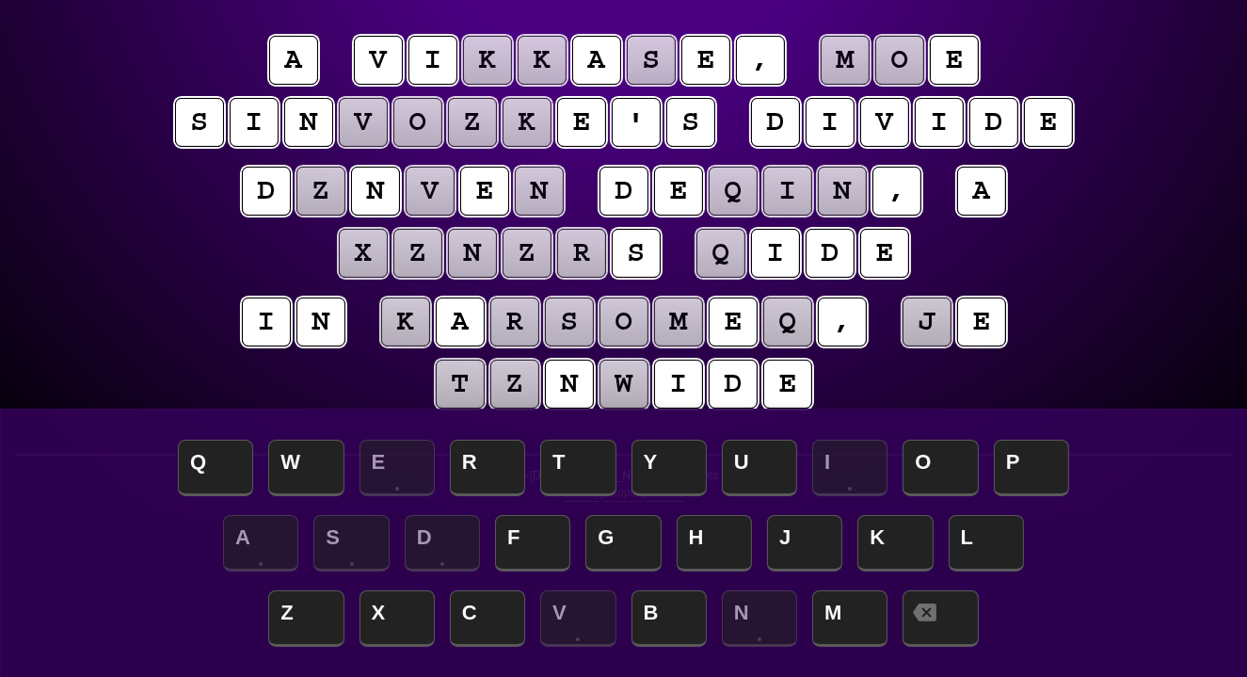
click at [484, 62] on puzzle-tile "k" at bounding box center [487, 60] width 49 height 49
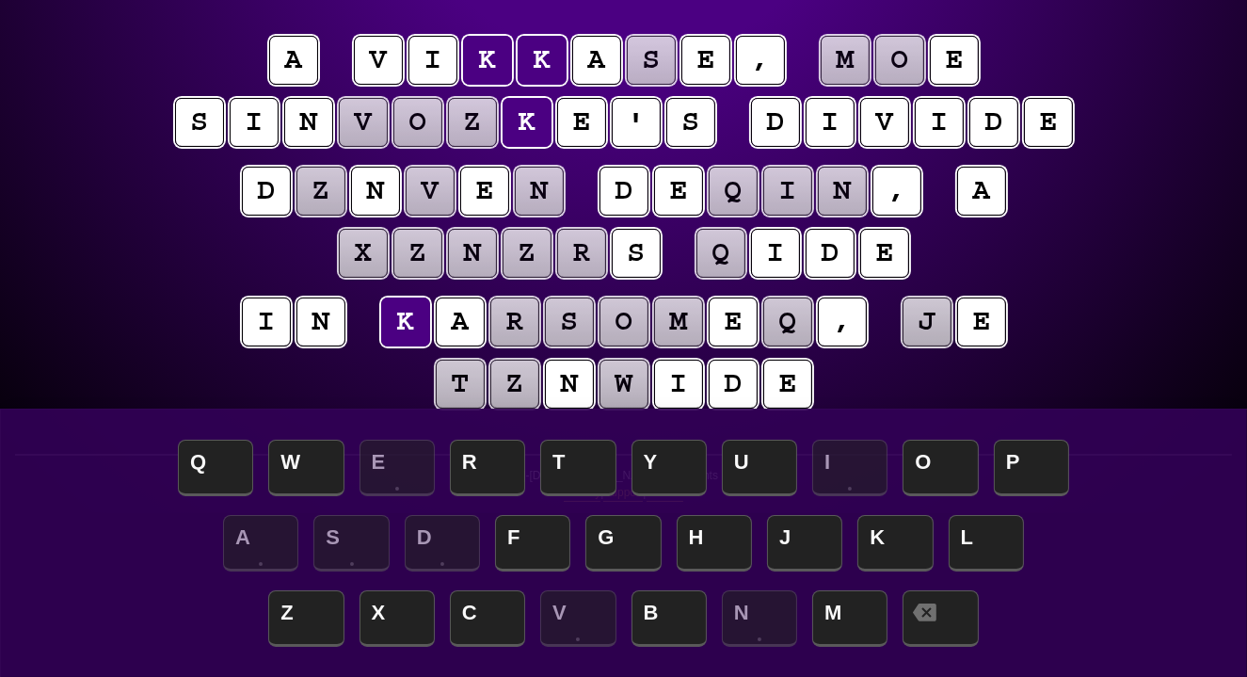
click at [727, 198] on puzzle-tile "q" at bounding box center [733, 191] width 49 height 49
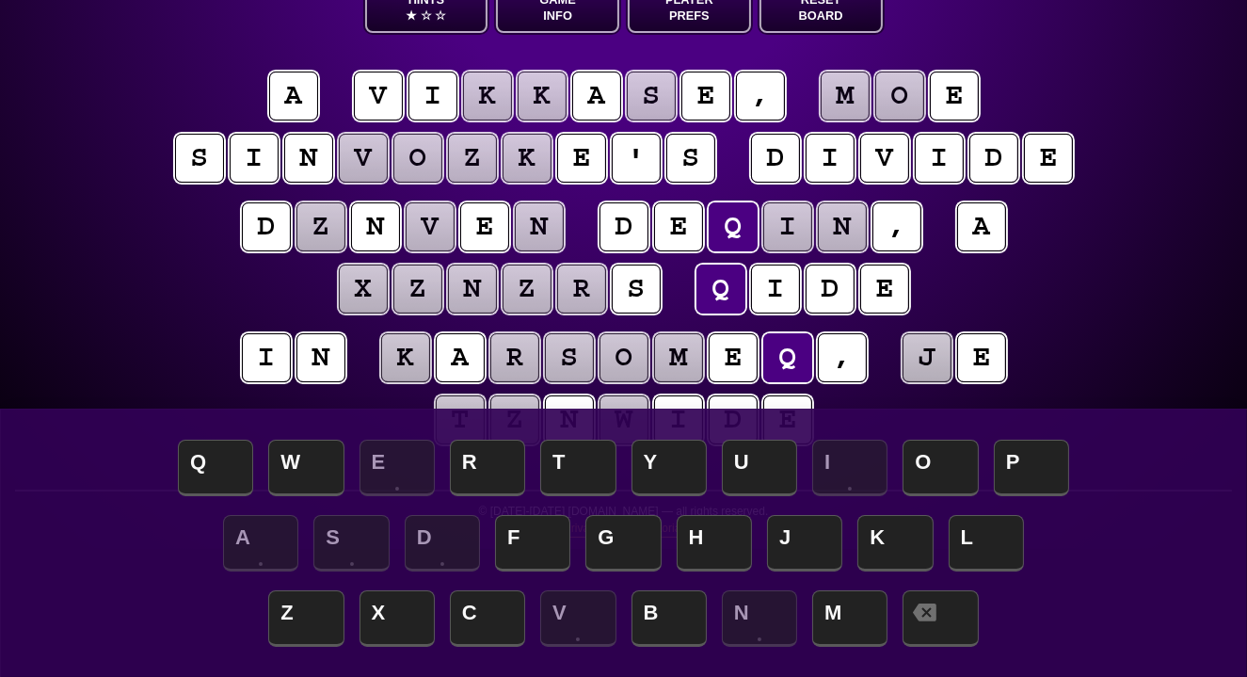
scroll to position [135, 0]
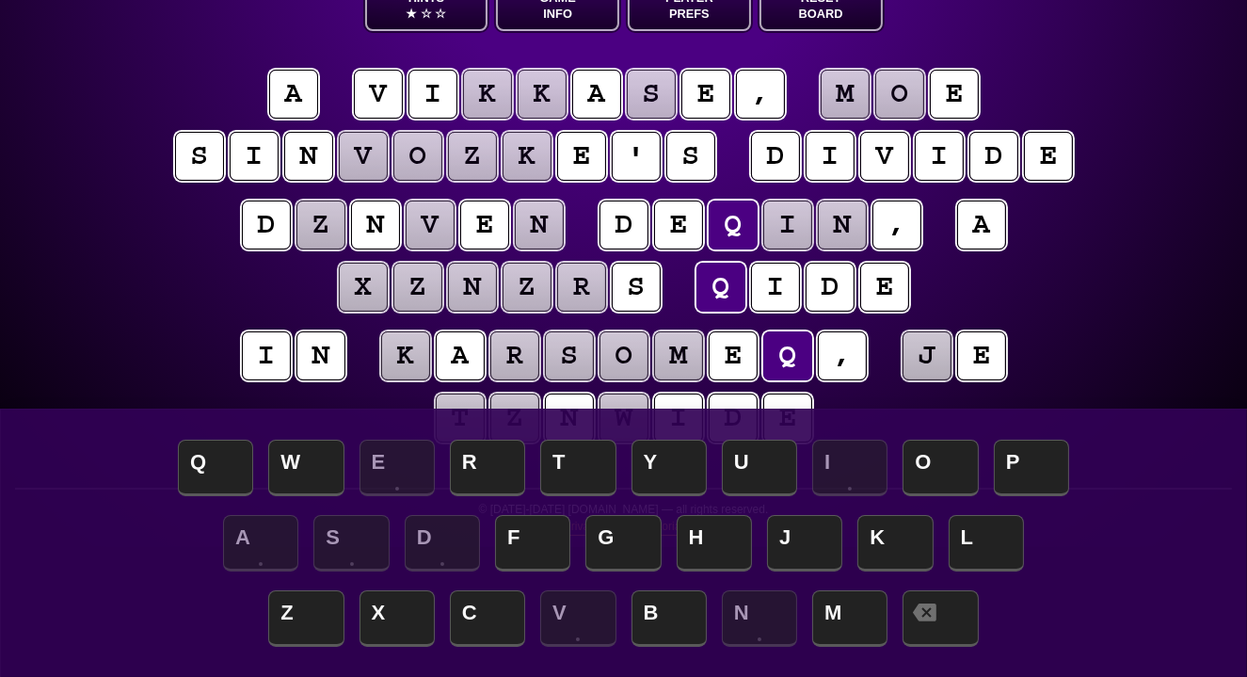
click at [109, 157] on div "e n t r o p y Hints ★ ☆ ☆ Game Info Player Prefs Reset Board a v i k k a s e , …" at bounding box center [623, 206] width 1247 height 682
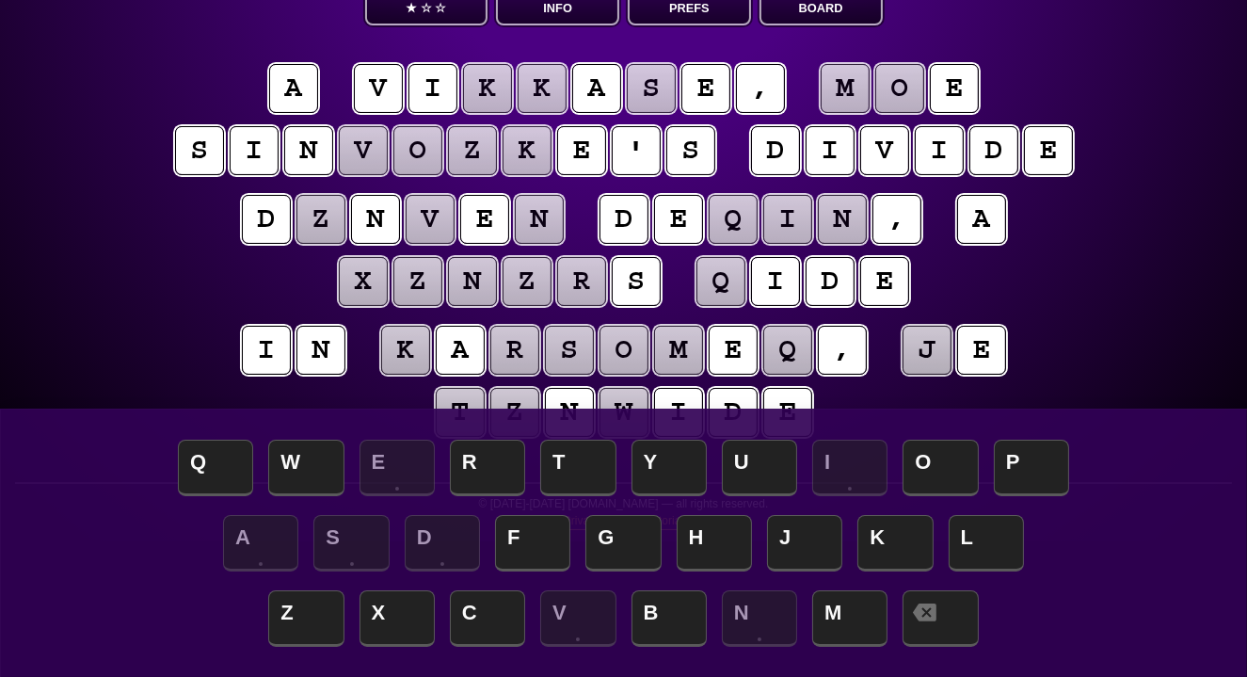
scroll to position [139, 0]
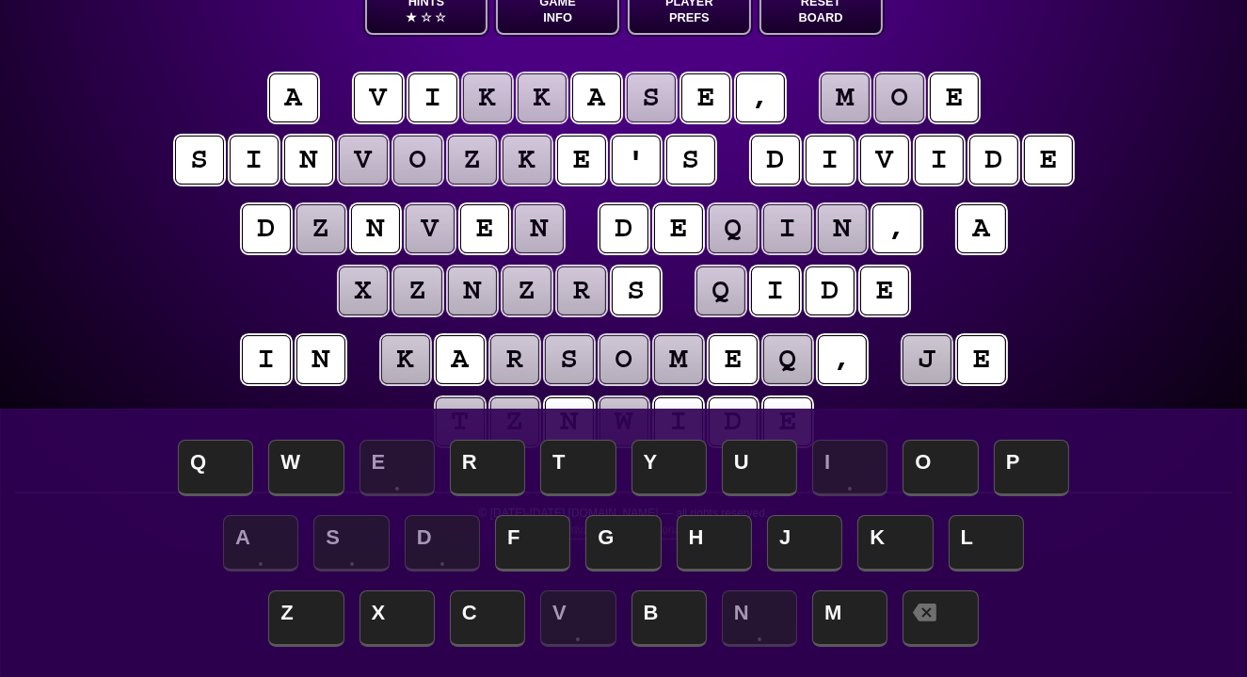
click at [431, 17] on button "Hints ★ ☆ ☆" at bounding box center [426, 10] width 123 height 50
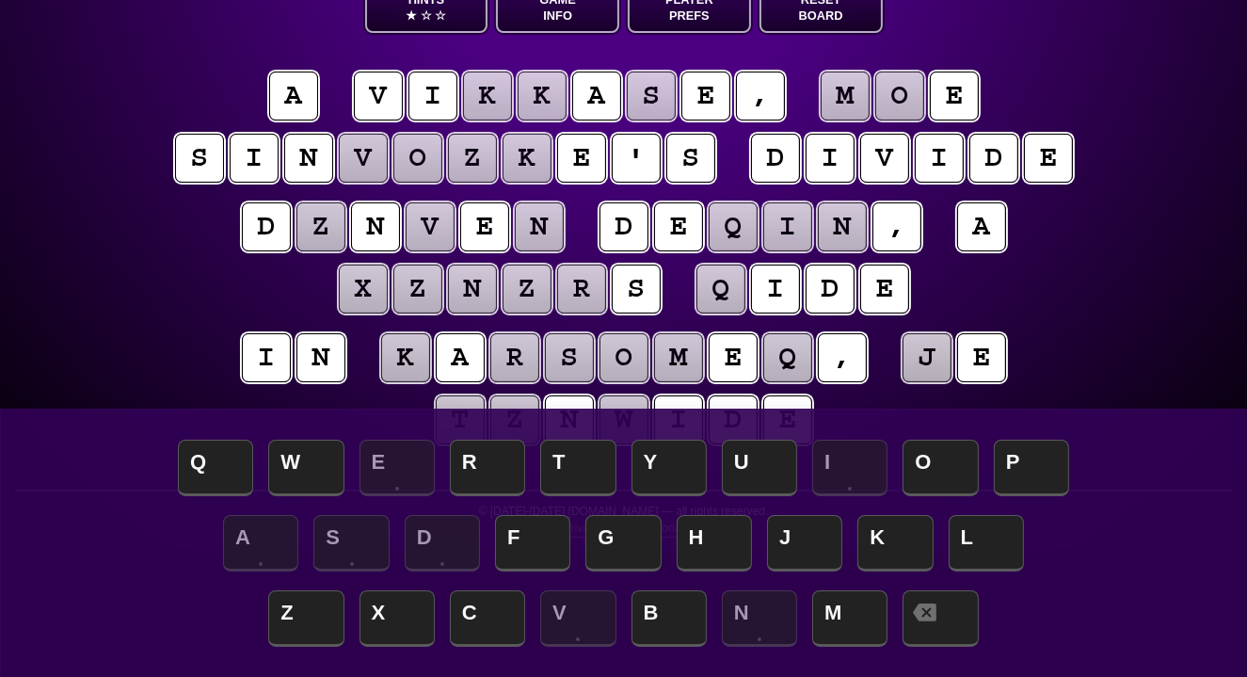
scroll to position [136, 0]
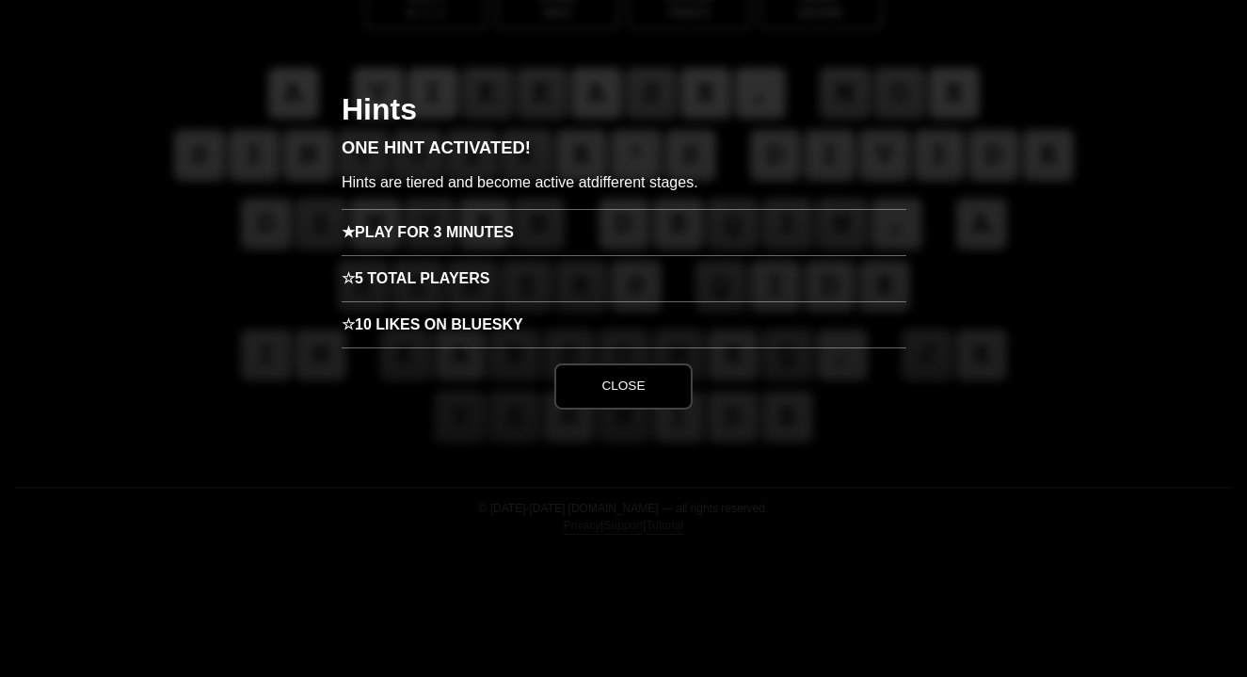
click at [400, 236] on h3 "★ Play for 3 minutes" at bounding box center [624, 232] width 565 height 46
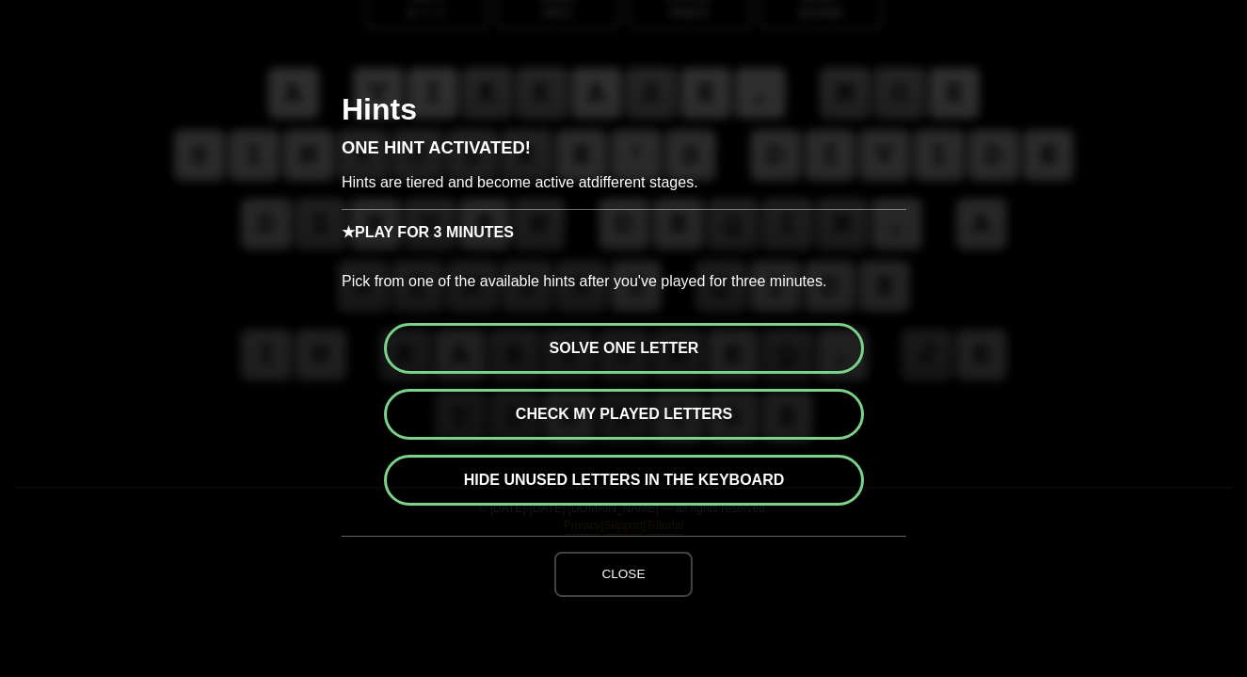
scroll to position [3, 0]
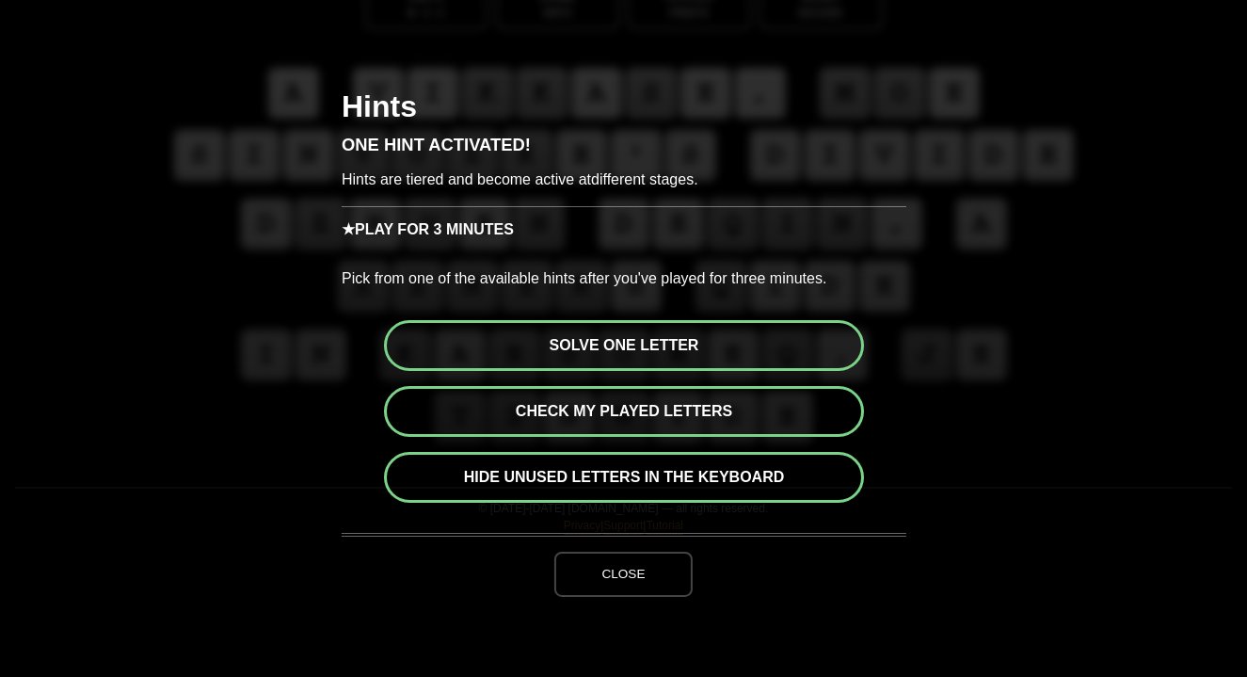
click at [446, 337] on button "Solve one letter" at bounding box center [624, 345] width 480 height 51
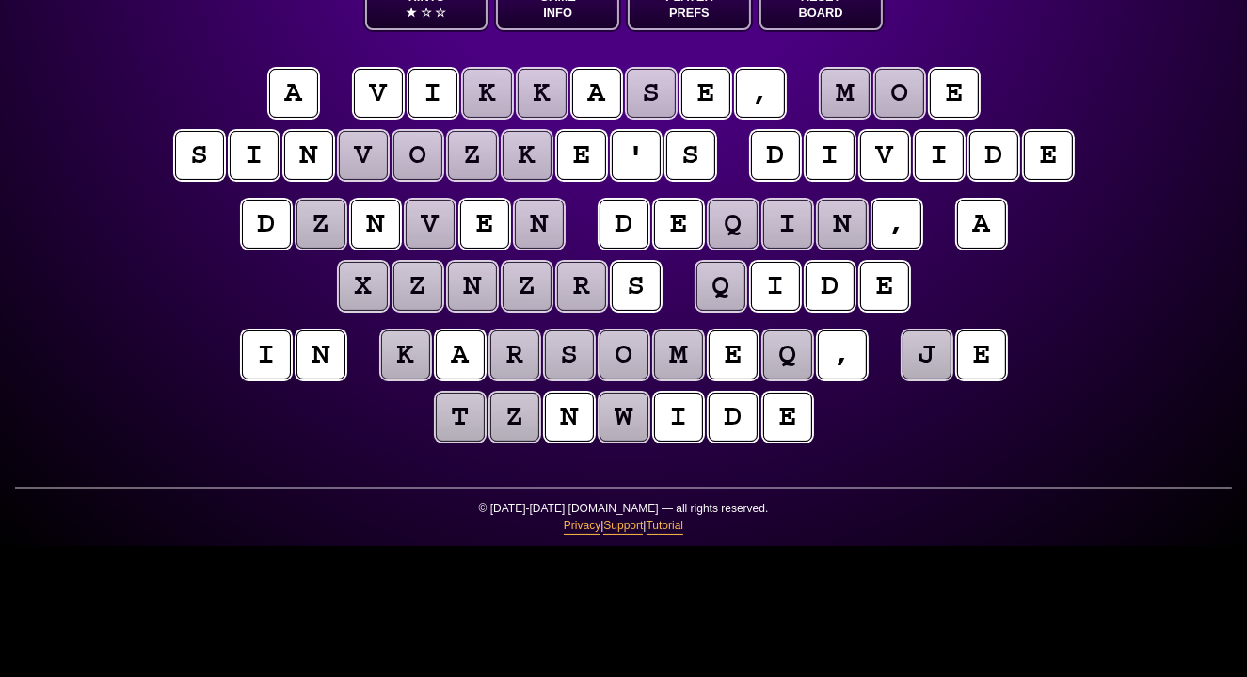
scroll to position [8, 0]
click at [487, 97] on puzzle-tile "k" at bounding box center [487, 93] width 49 height 49
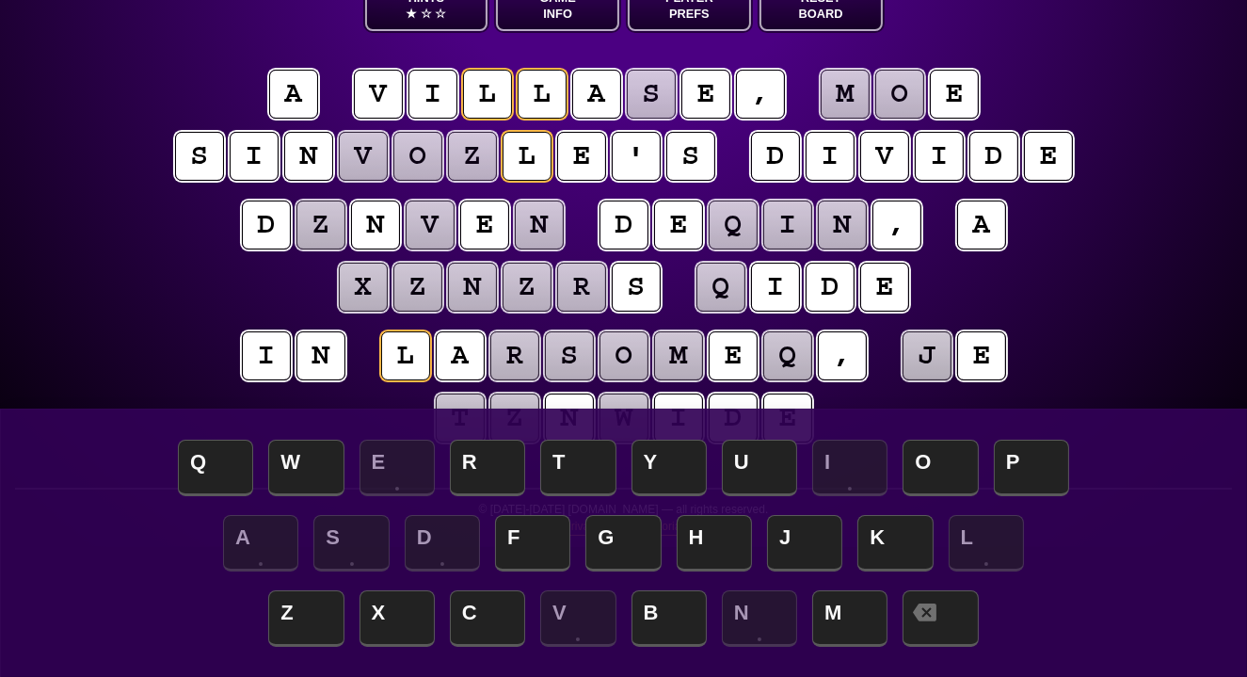
scroll to position [137, 0]
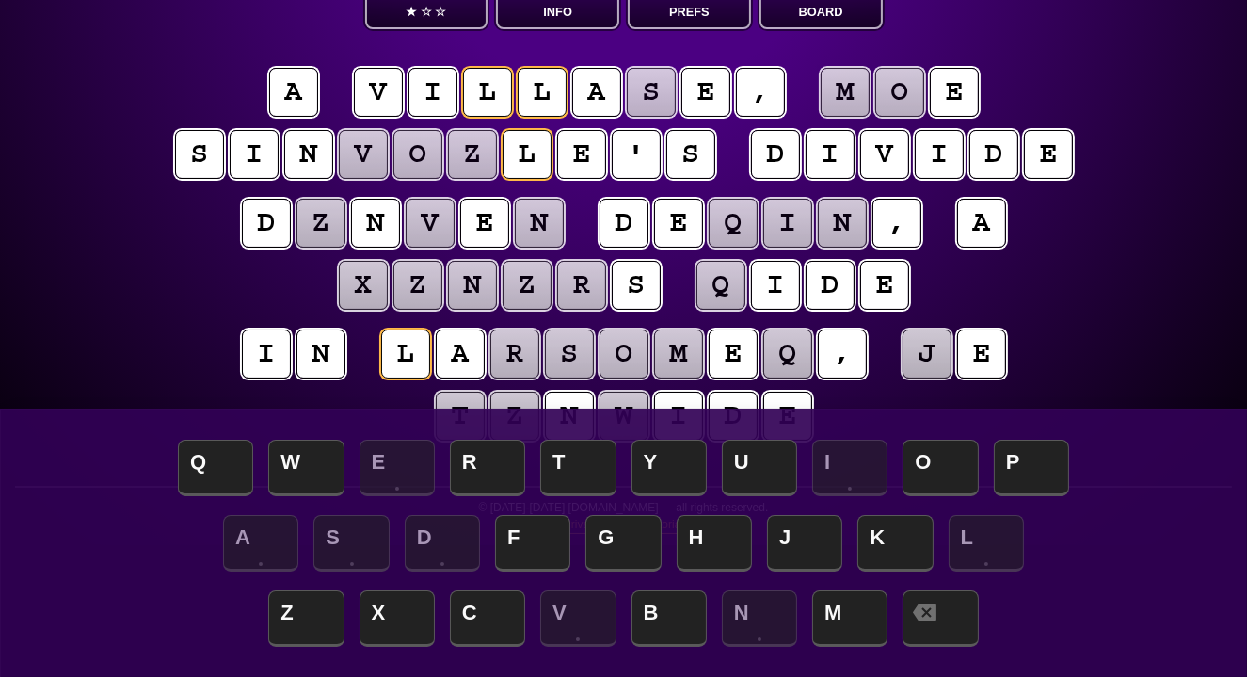
click at [654, 96] on puzzle-tile "s" at bounding box center [650, 92] width 53 height 53
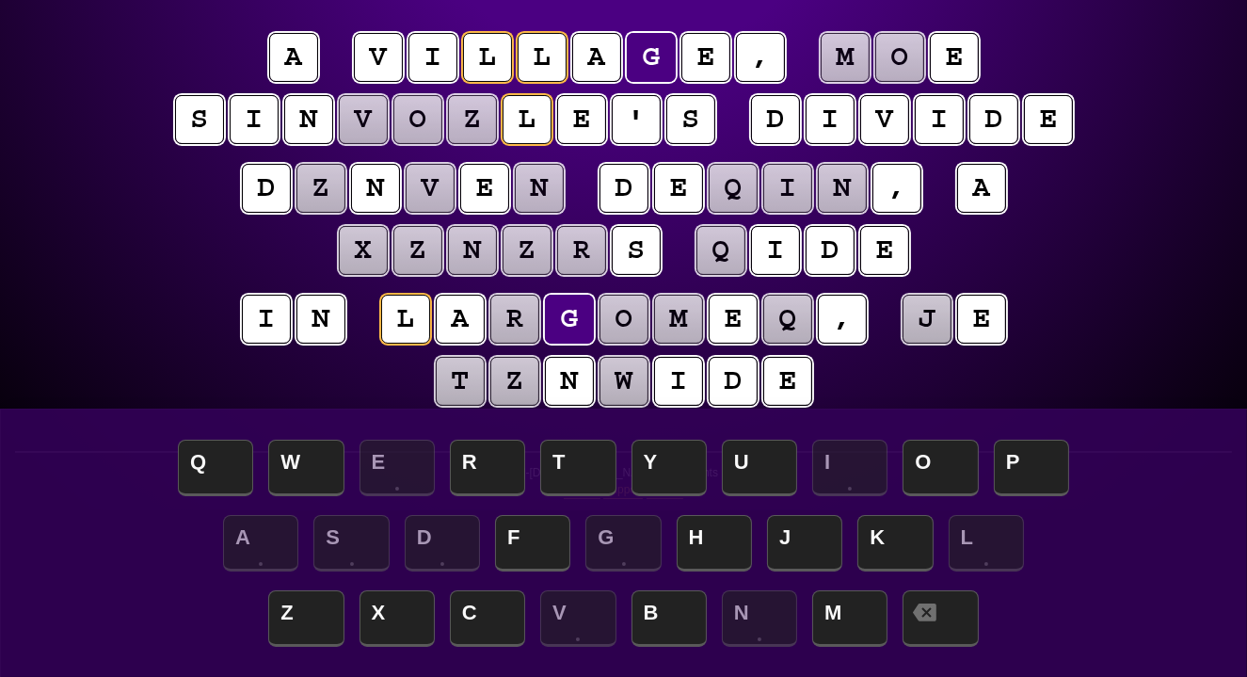
scroll to position [170, 0]
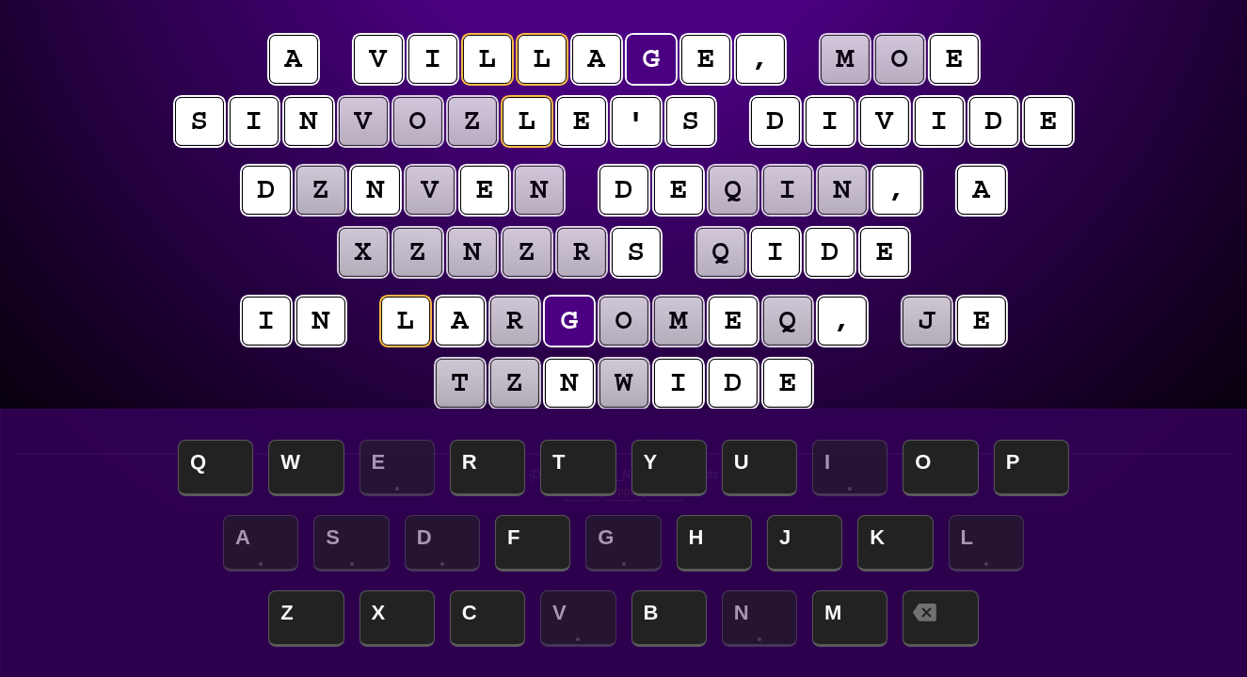
click at [134, 209] on div "e n t r o p y Hints ★ ☆ ☆ Game Info Player Prefs Reset Board a v i l l a g e , …" at bounding box center [623, 171] width 1247 height 682
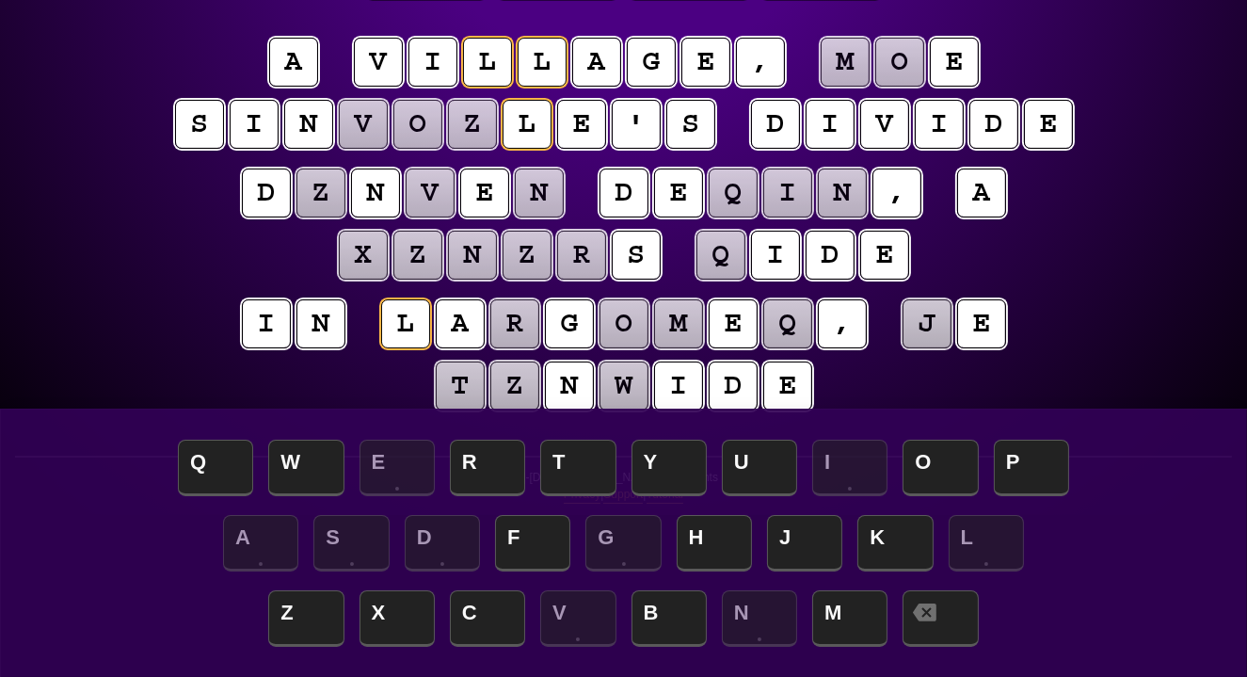
click at [724, 257] on puzzle-tile "q" at bounding box center [720, 255] width 53 height 53
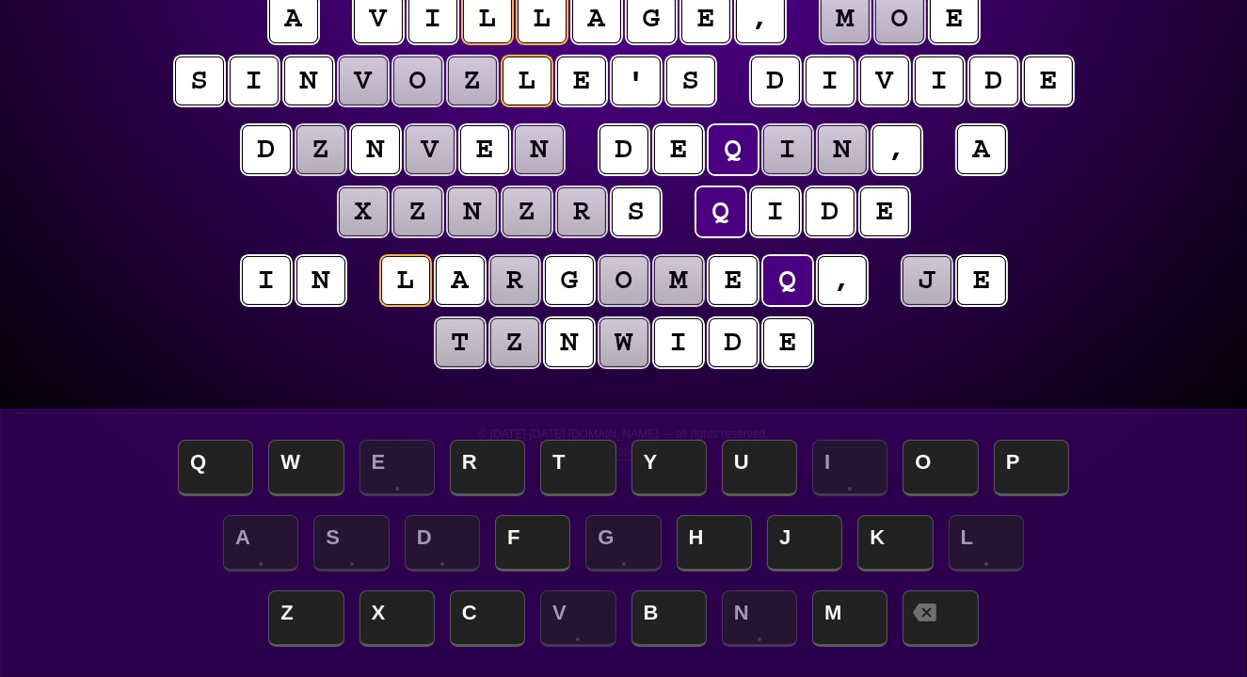
scroll to position [212, 0]
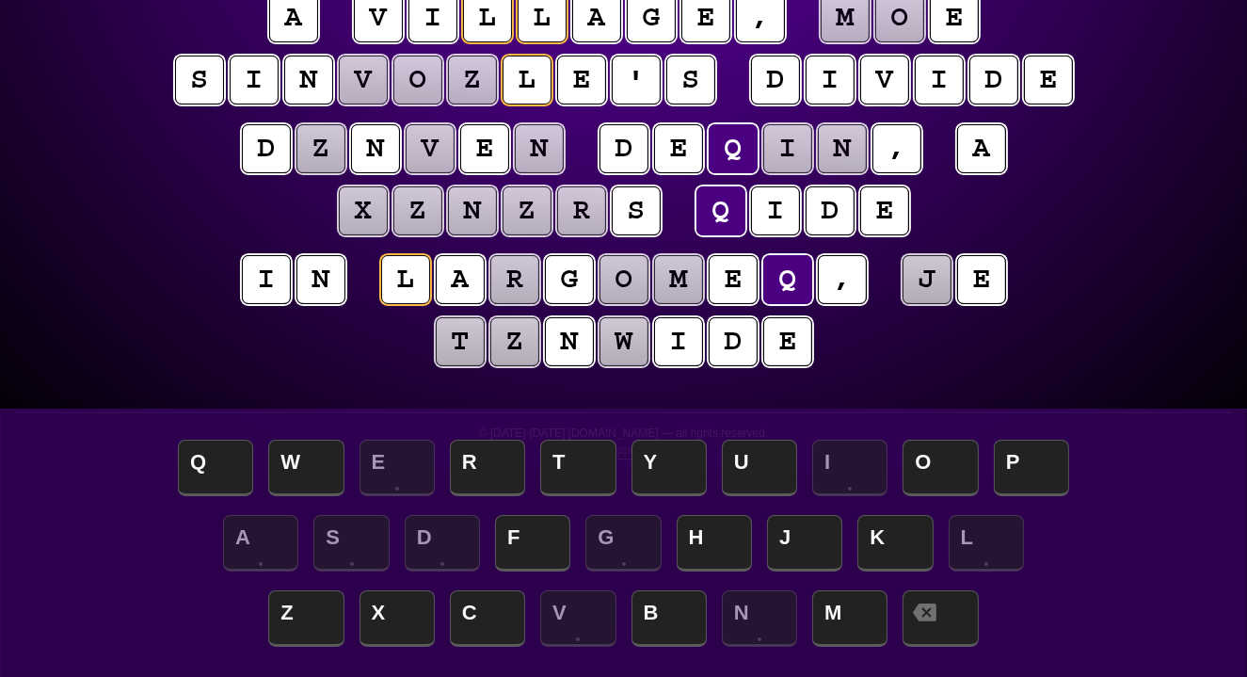
click at [511, 346] on puzzle-tile "z" at bounding box center [514, 341] width 49 height 49
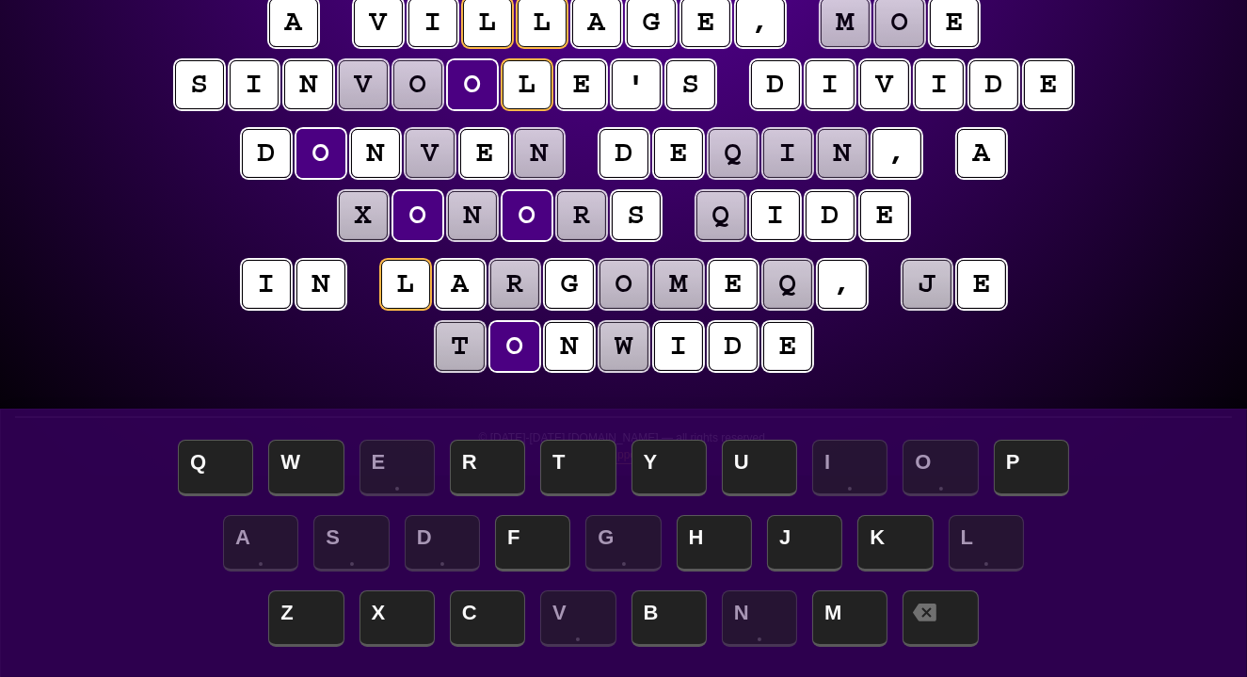
scroll to position [204, 1]
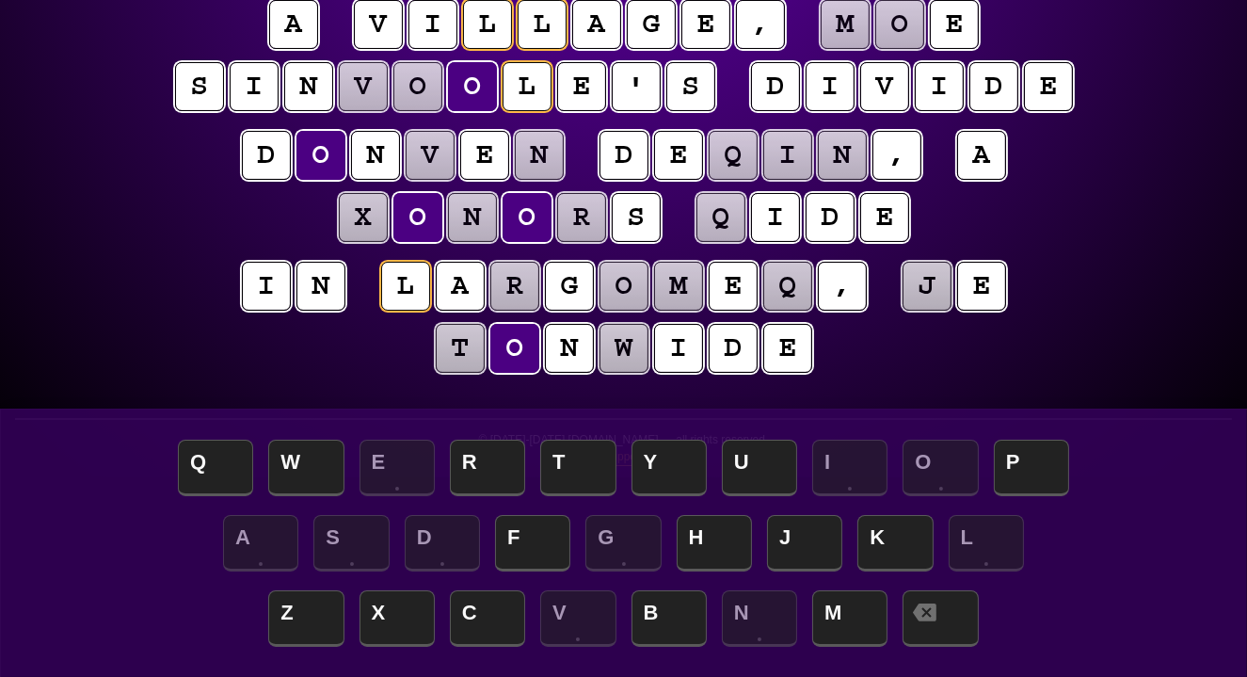
click at [453, 341] on puzzle-tile "t" at bounding box center [460, 348] width 49 height 49
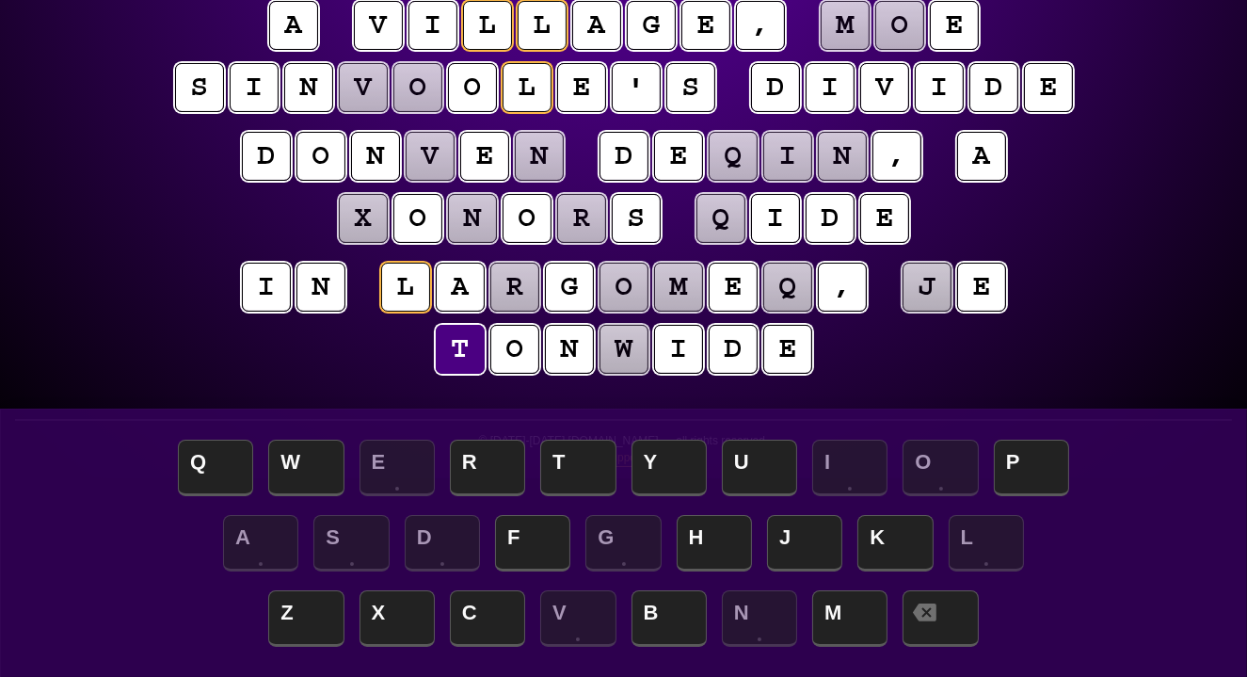
scroll to position [203, 0]
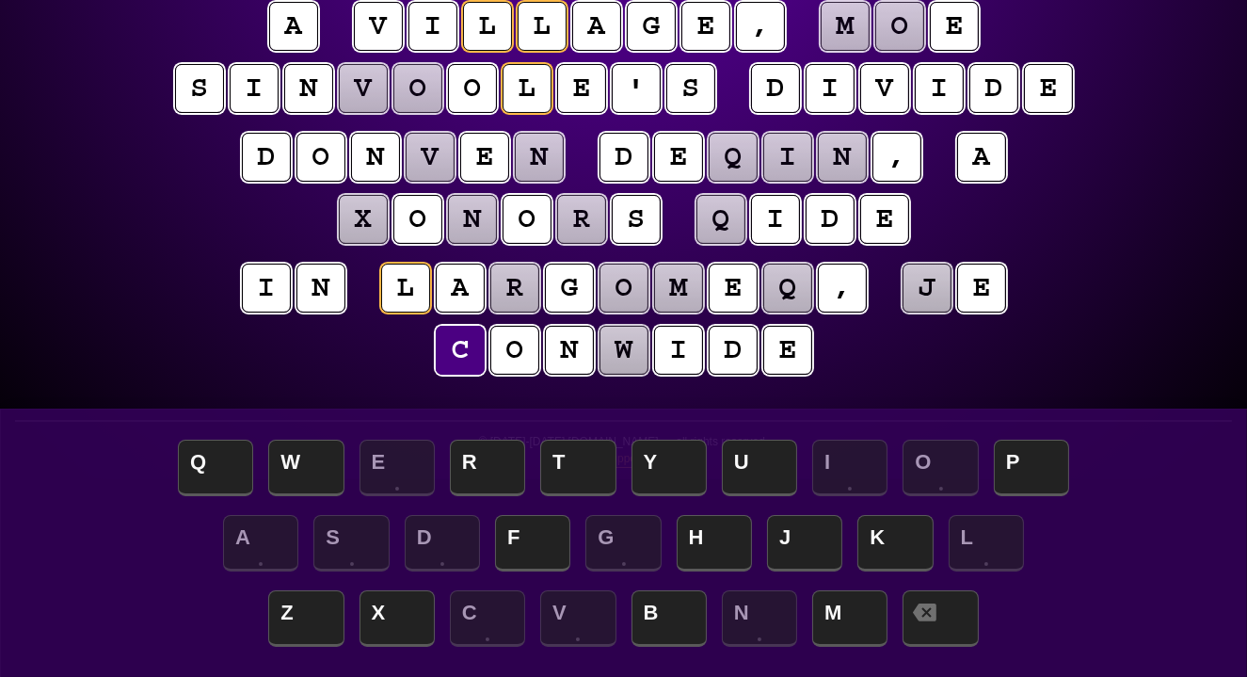
click at [625, 354] on puzzle-tile "w" at bounding box center [623, 350] width 53 height 53
click at [926, 290] on puzzle-tile "j" at bounding box center [926, 288] width 53 height 53
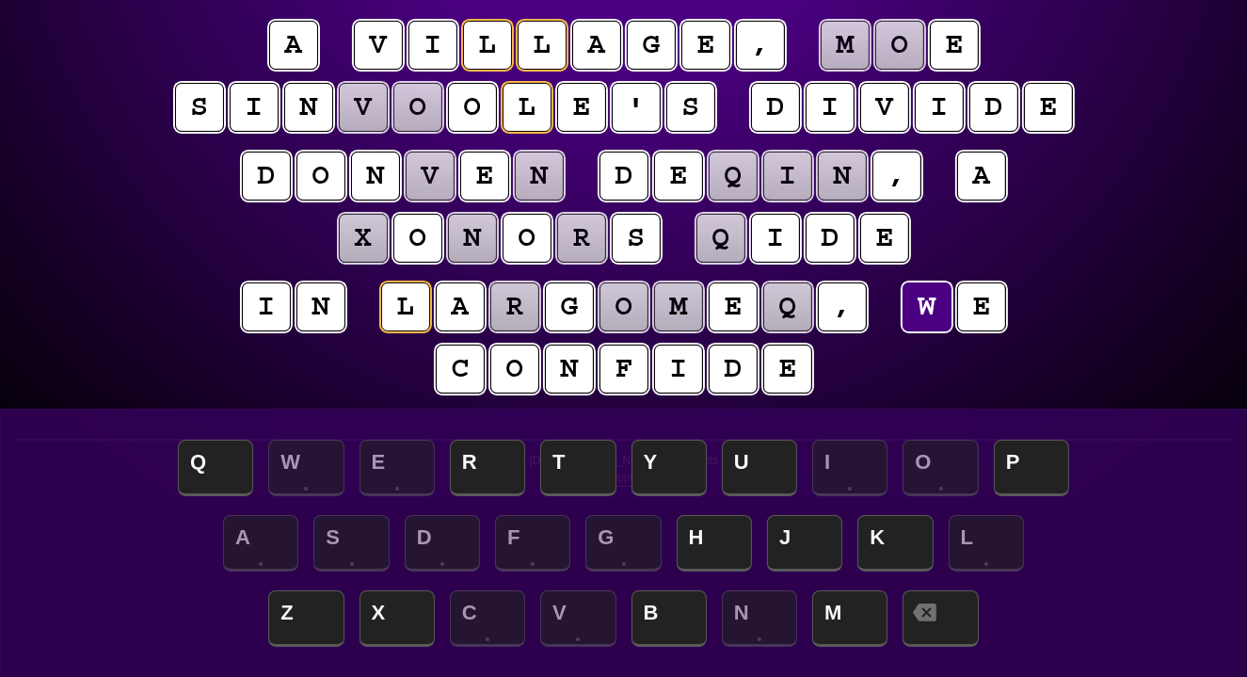
scroll to position [186, 0]
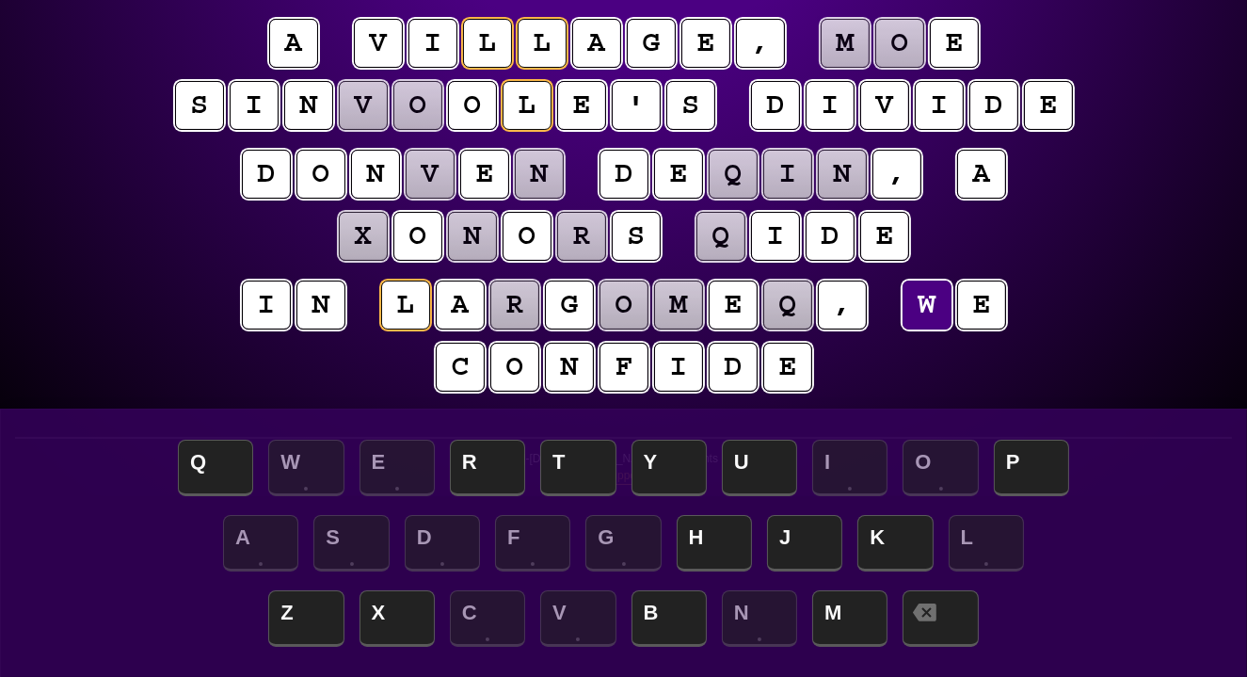
click at [441, 176] on puzzle-tile "v" at bounding box center [430, 174] width 49 height 49
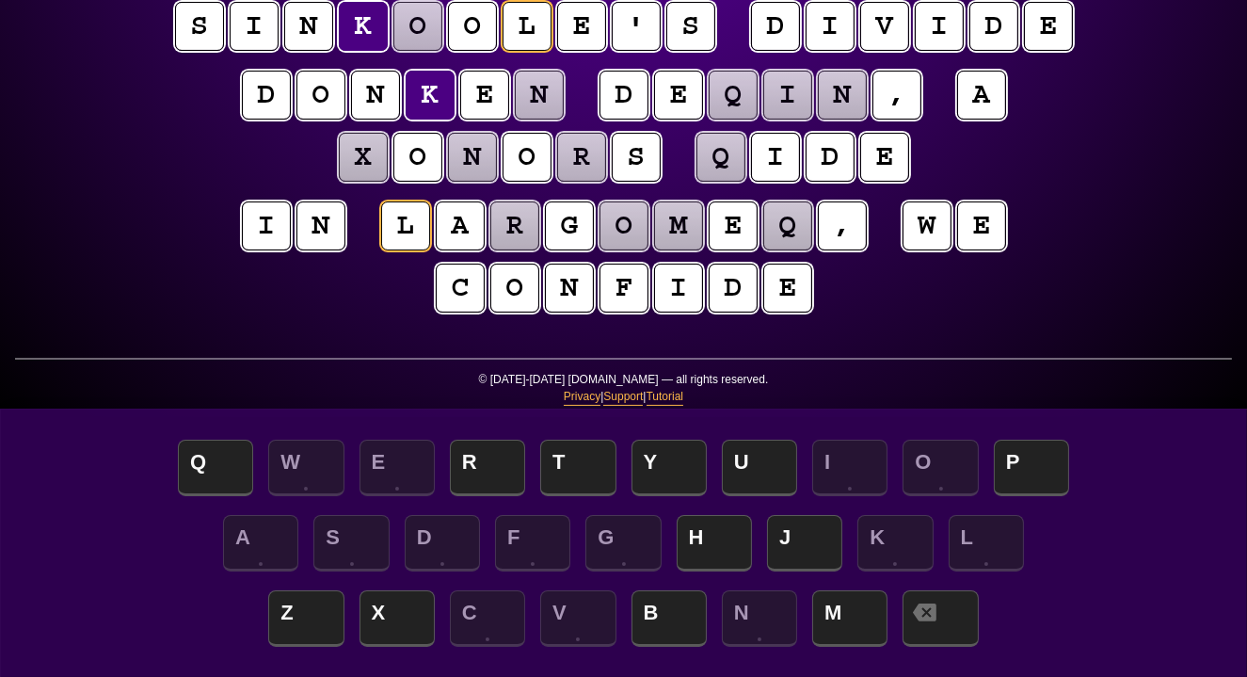
scroll to position [250, 0]
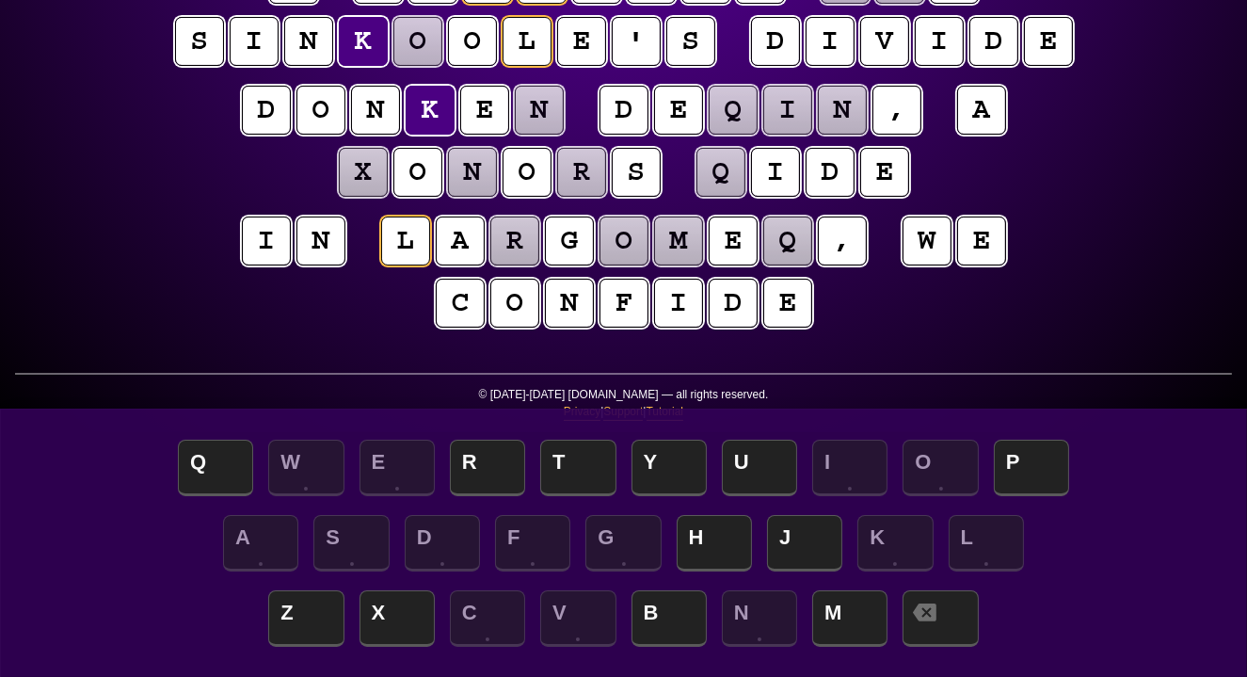
click at [422, 52] on puzzle-tile "o" at bounding box center [417, 41] width 50 height 50
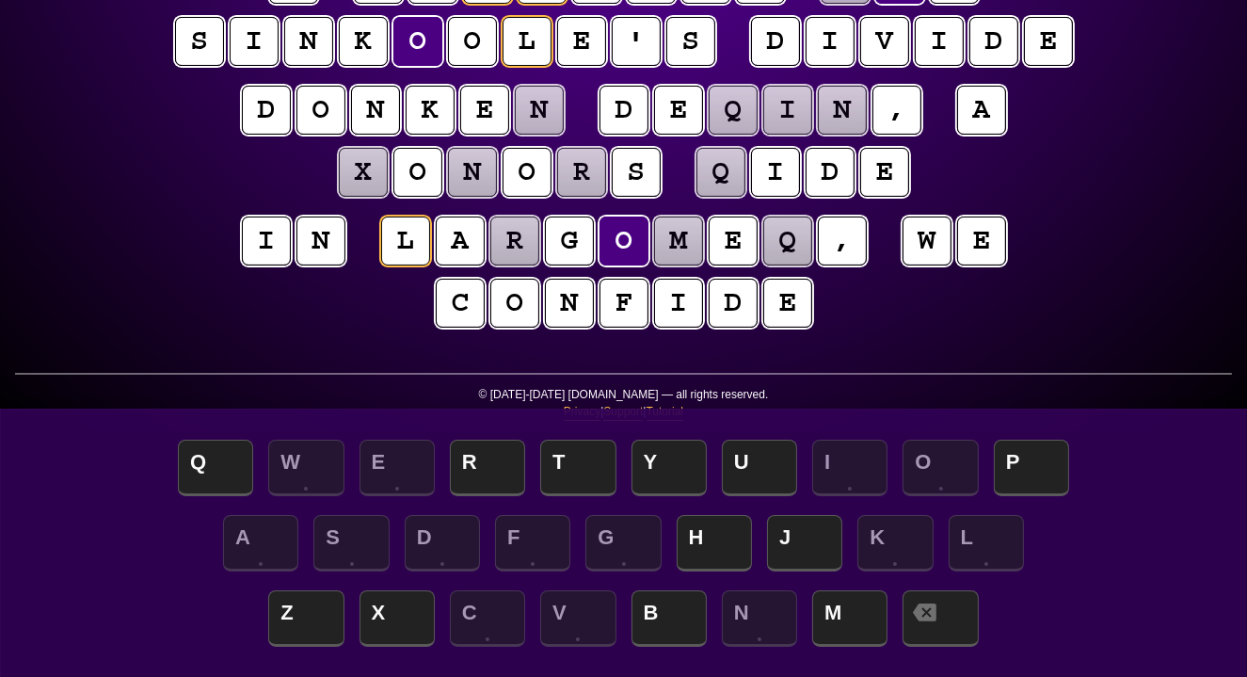
scroll to position [303, 0]
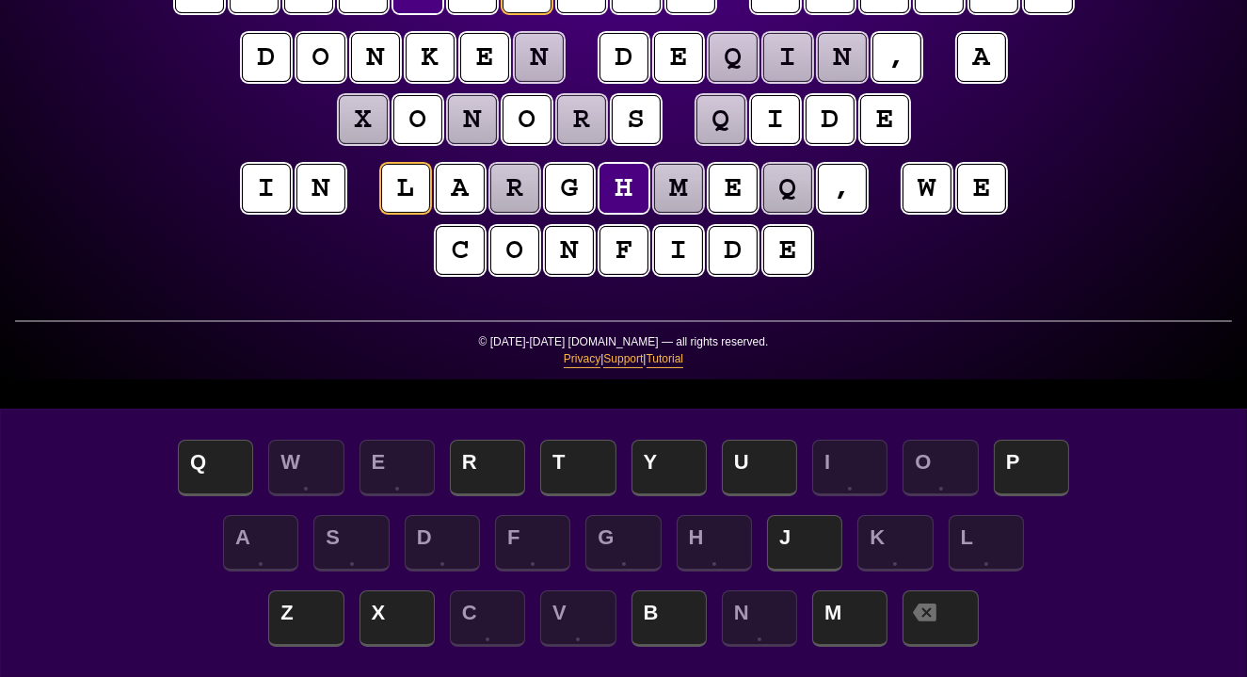
click at [508, 191] on puzzle-tile "r" at bounding box center [514, 188] width 53 height 53
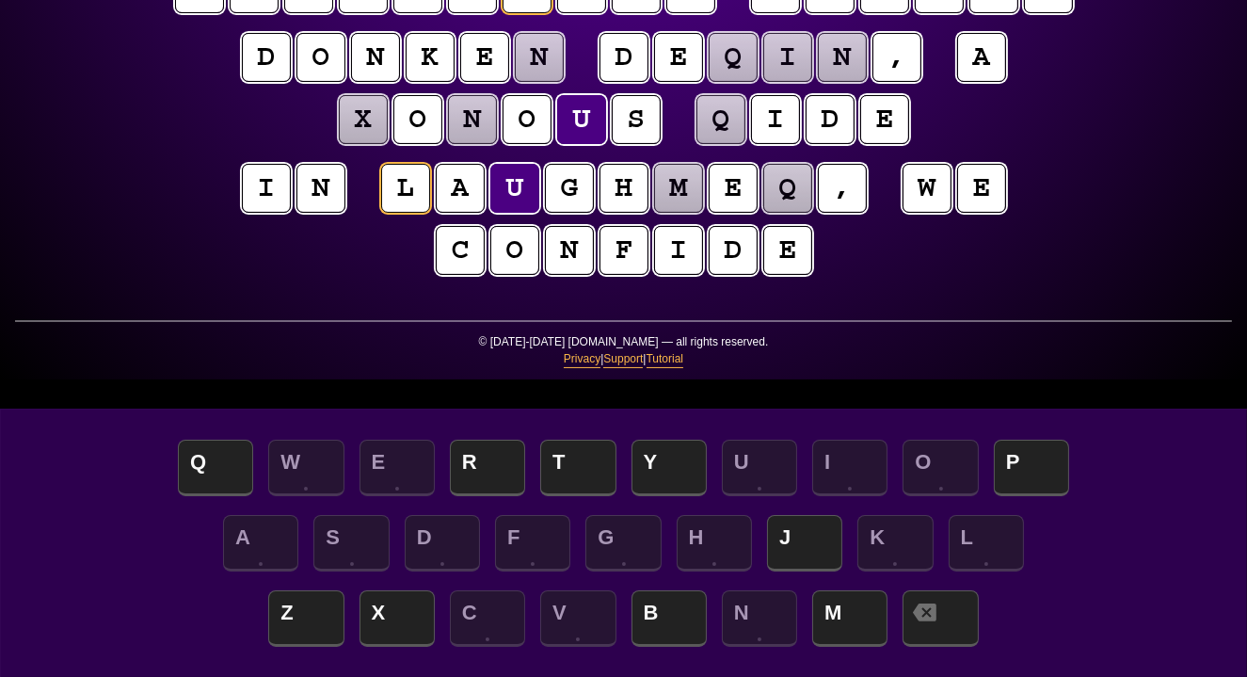
click at [679, 197] on puzzle-tile "m" at bounding box center [678, 189] width 50 height 50
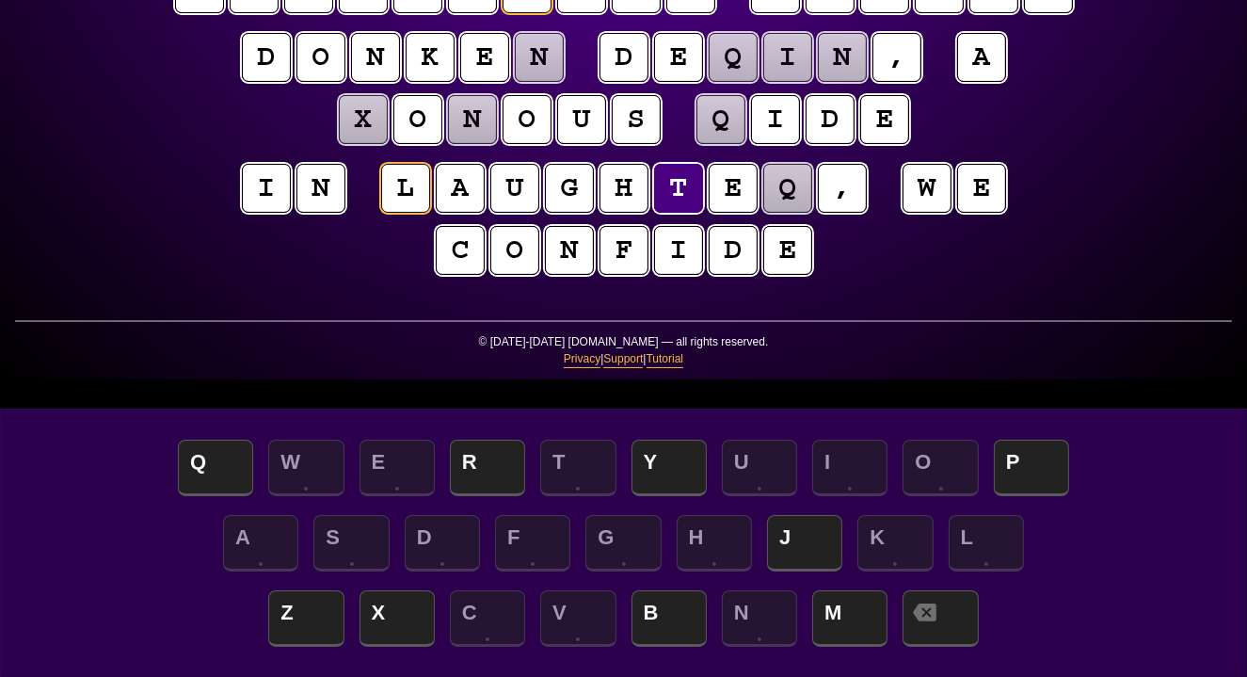
scroll to position [297, 0]
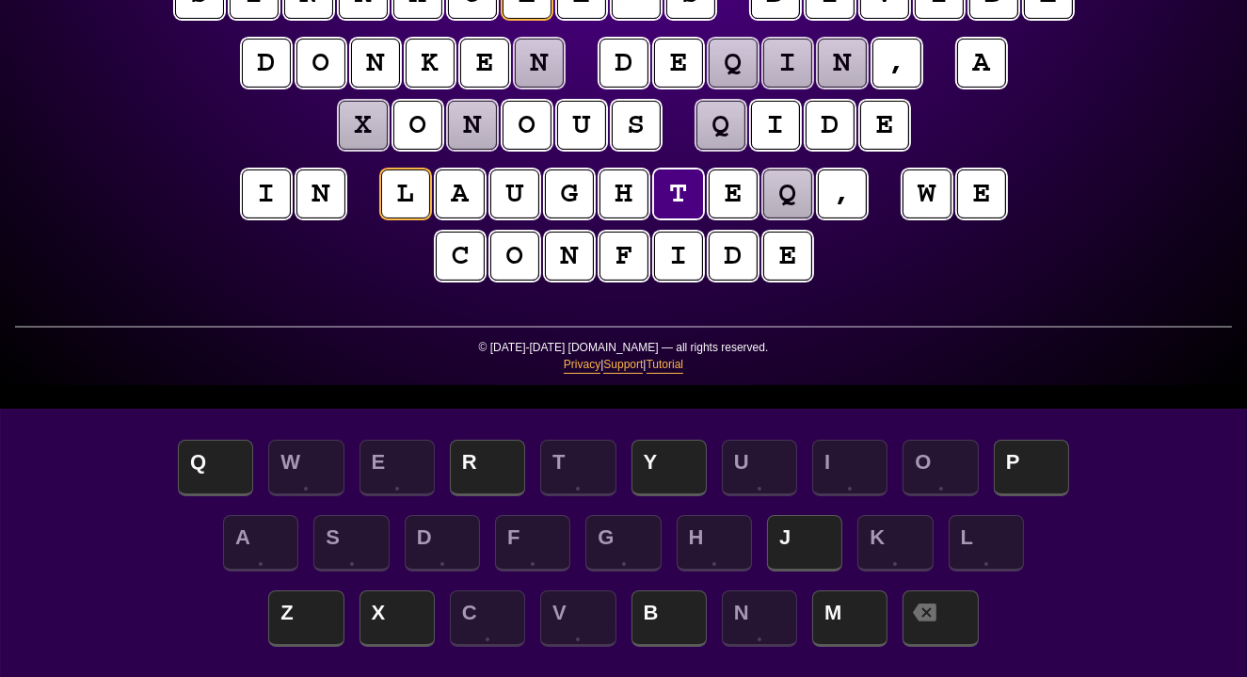
click at [796, 198] on puzzle-tile "q" at bounding box center [787, 193] width 49 height 49
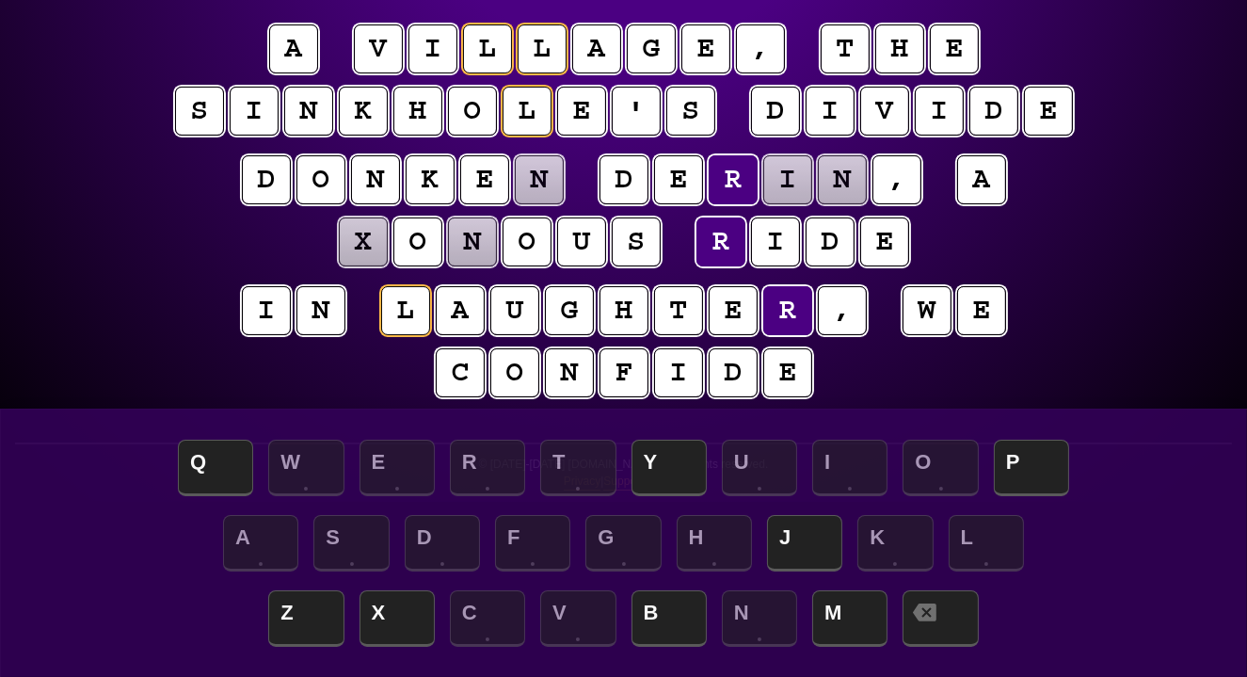
scroll to position [180, 0]
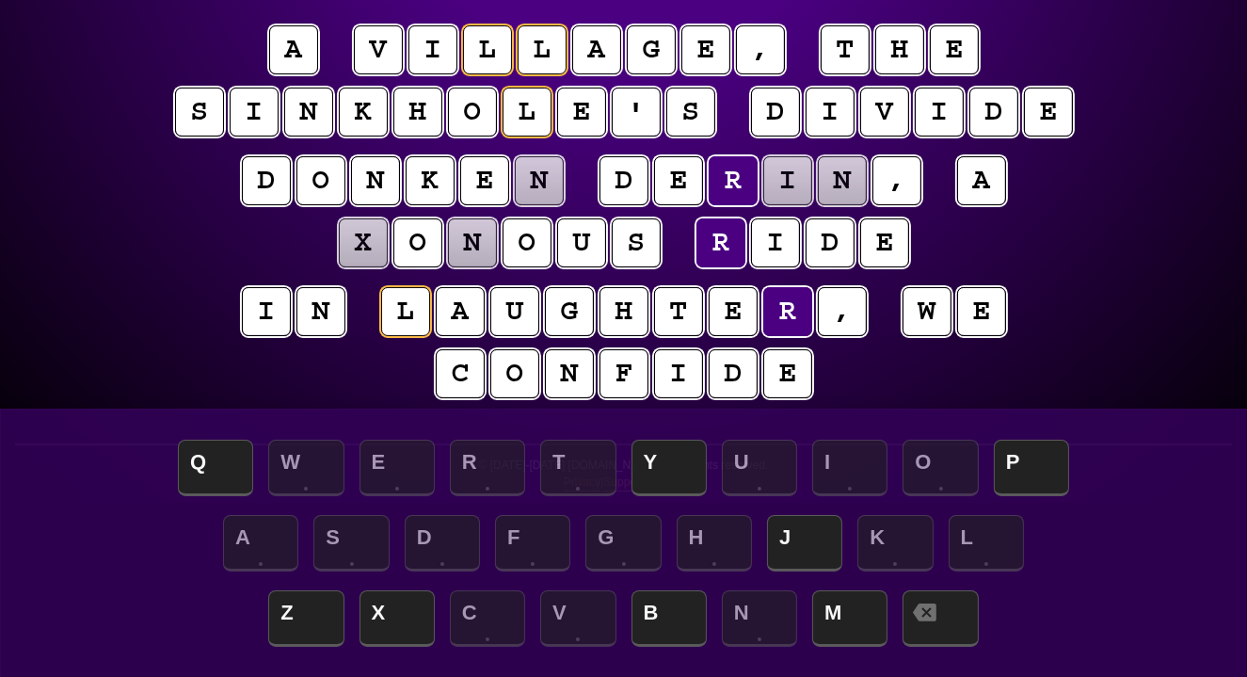
click at [207, 243] on puzzle-line "d o n k e n d e r i n , a x o n o u s r i d e" at bounding box center [624, 212] width 964 height 123
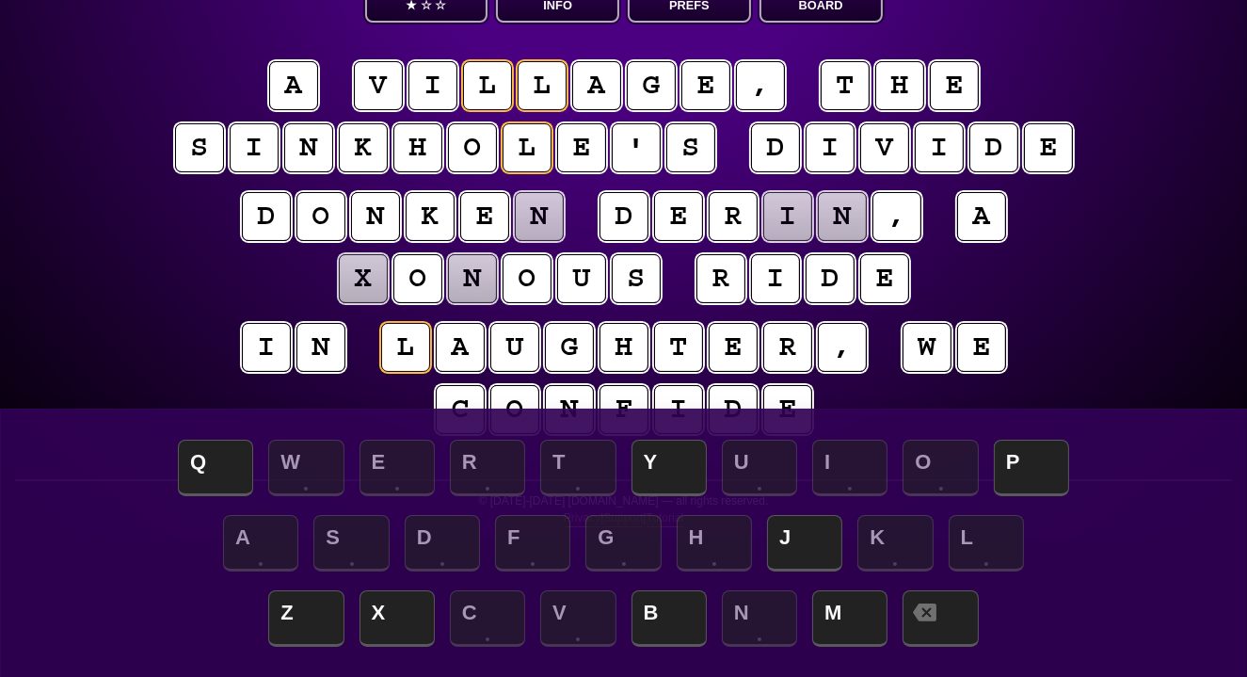
scroll to position [145, 0]
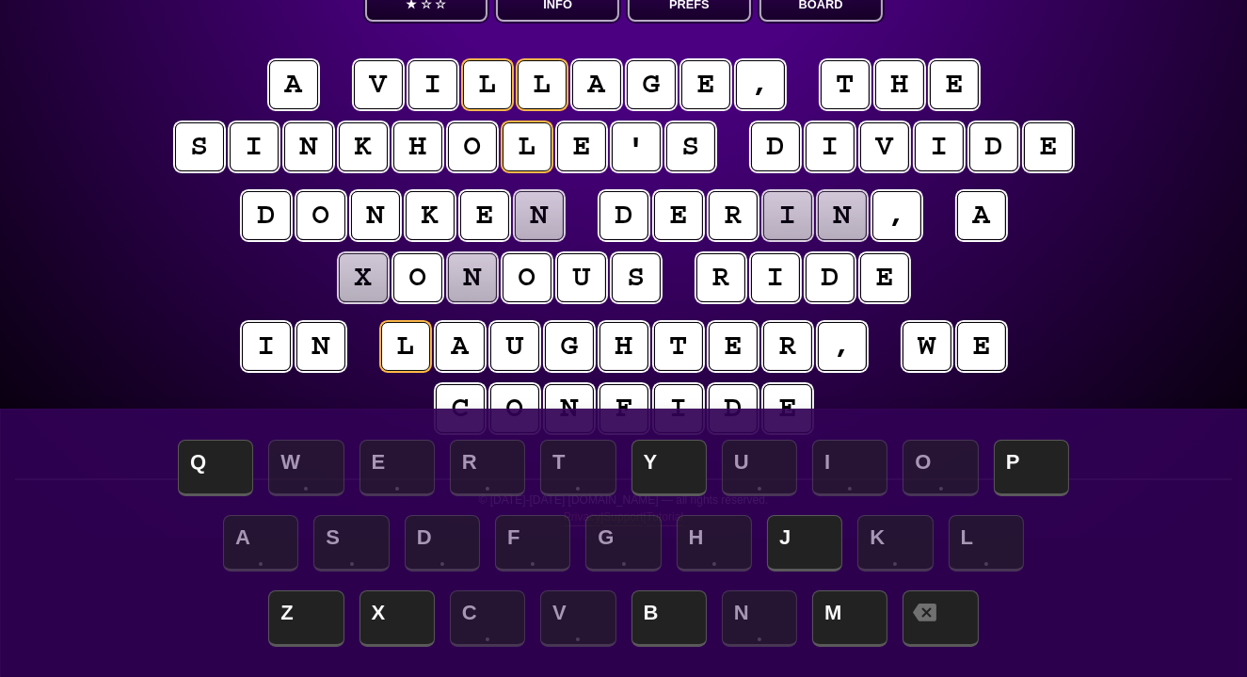
click at [536, 214] on puzzle-tile "n" at bounding box center [539, 215] width 49 height 49
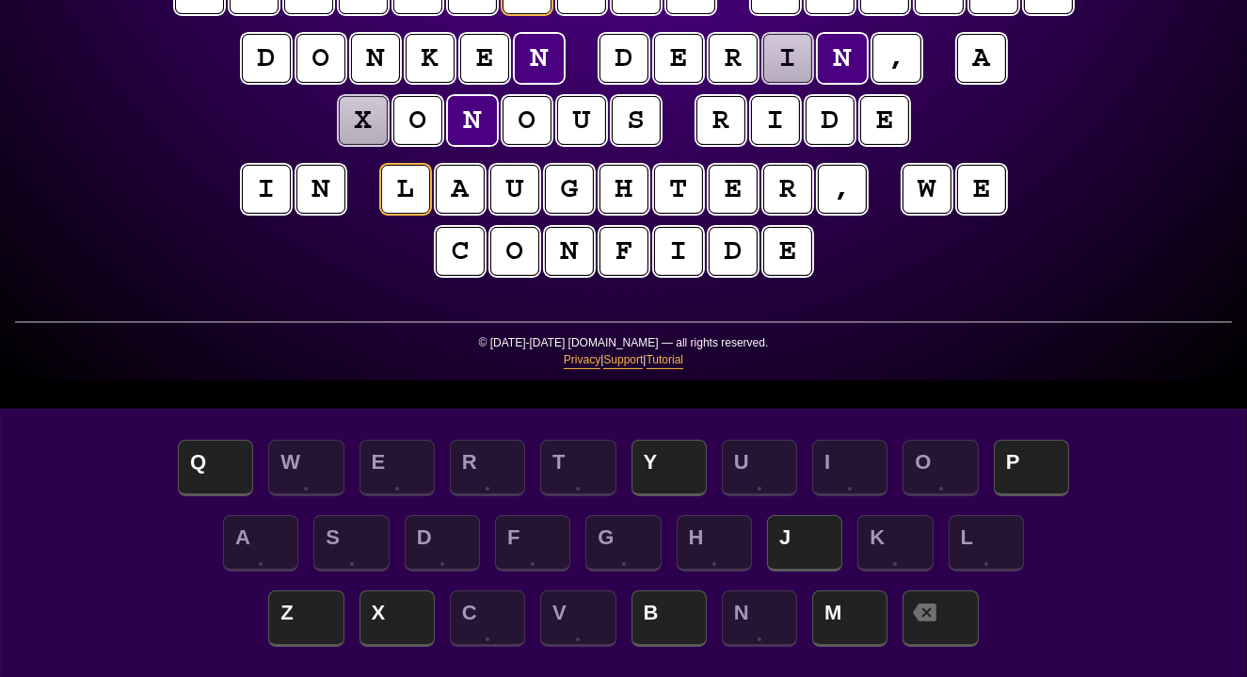
scroll to position [303, 0]
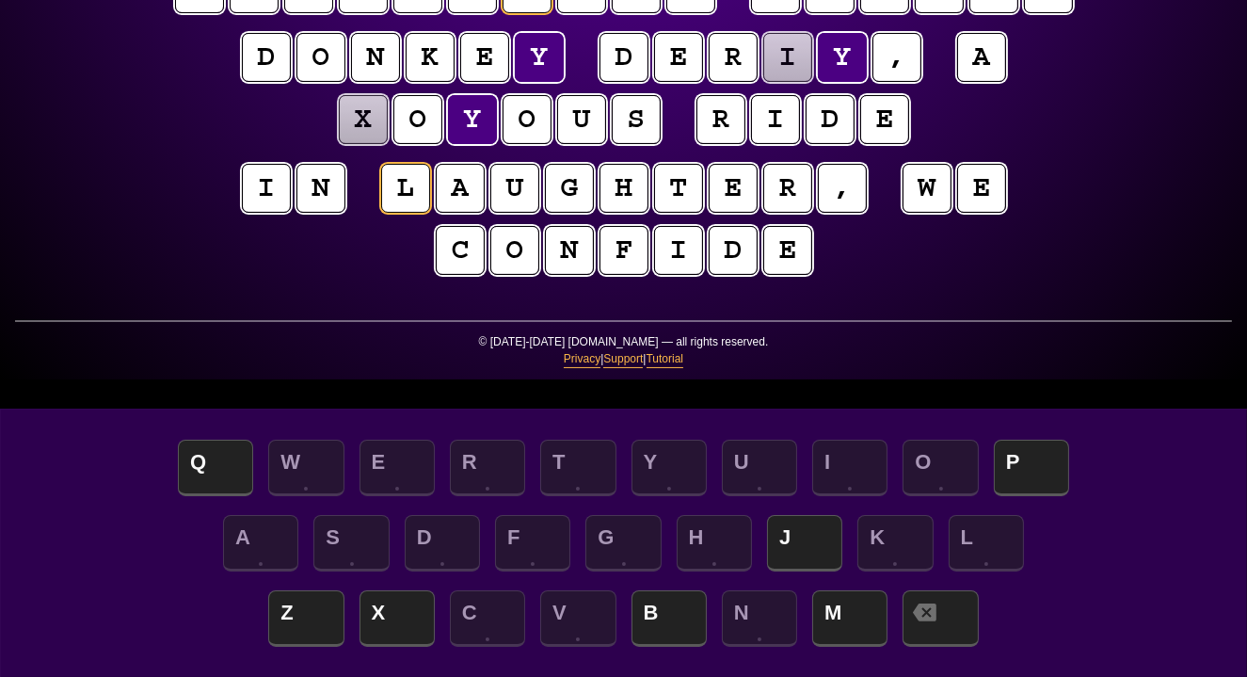
click at [366, 118] on puzzle-tile "x" at bounding box center [363, 119] width 49 height 49
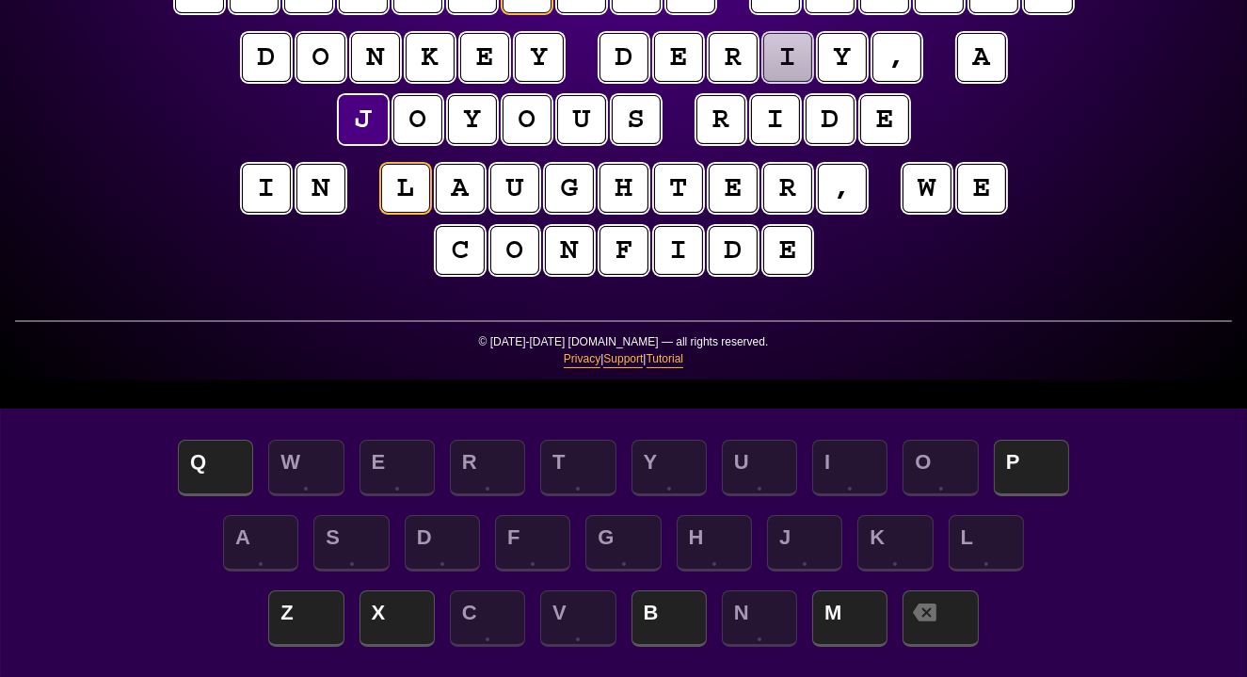
click at [255, 144] on puzzle-line "d o n k e y d e r i y , a j o y o u s r i d e" at bounding box center [624, 89] width 964 height 123
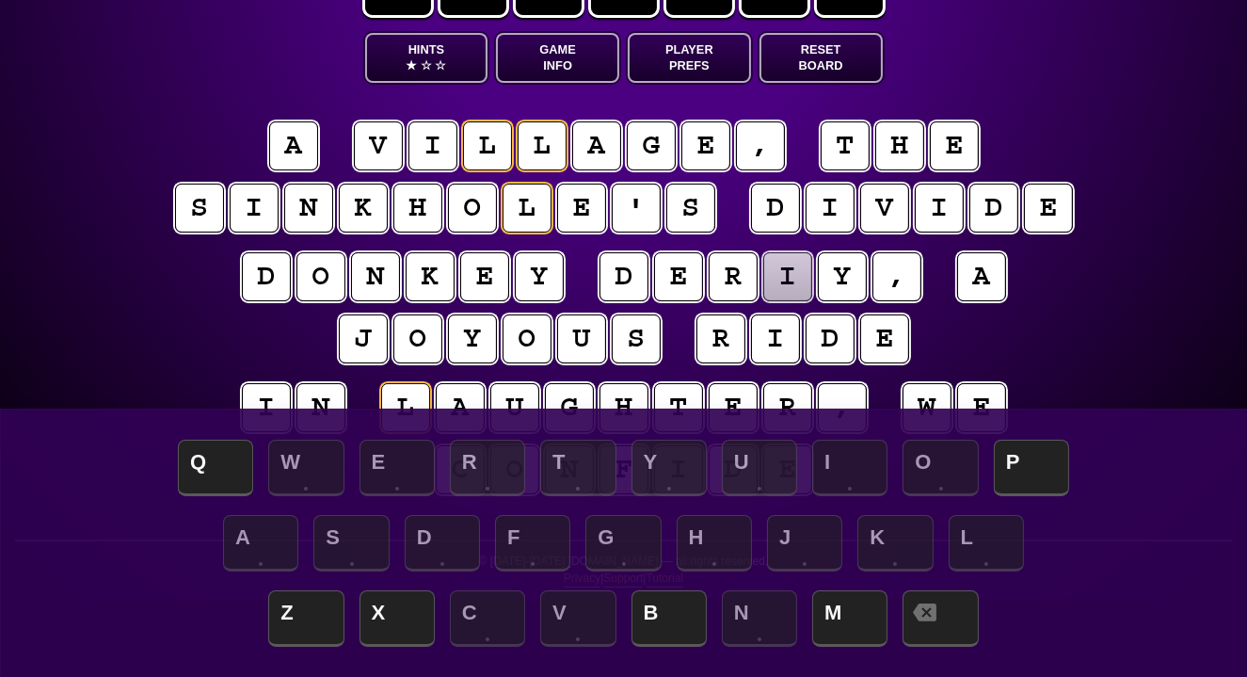
scroll to position [78, 0]
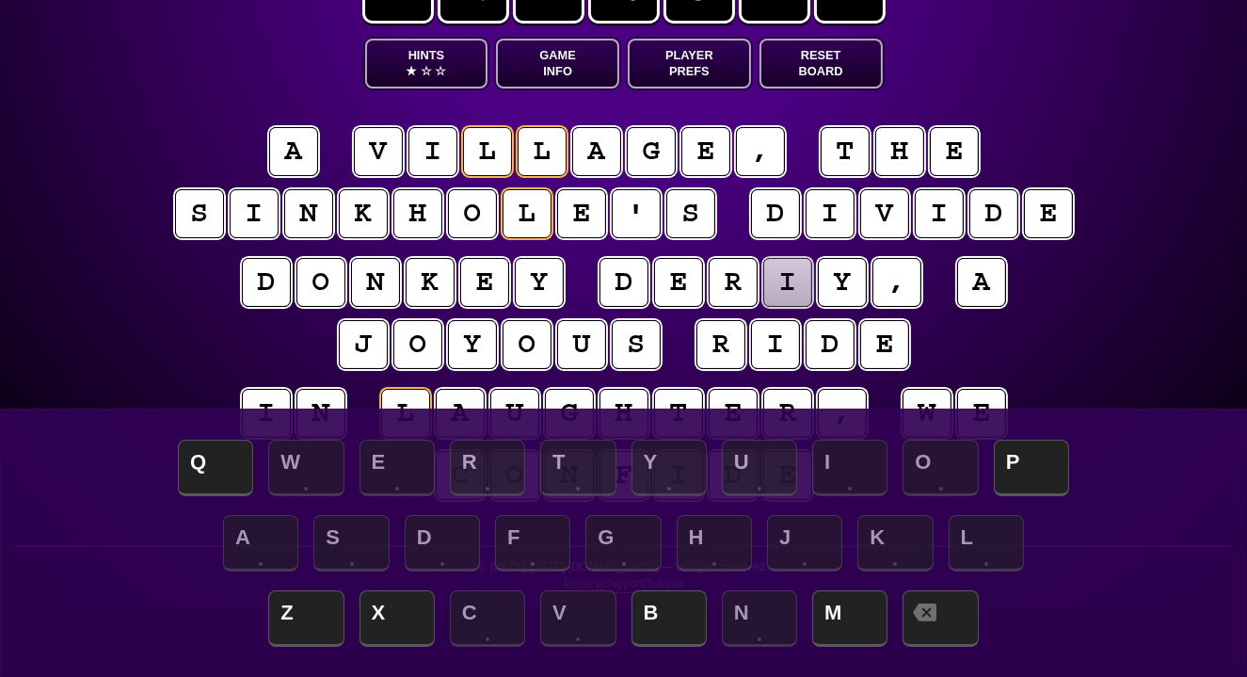
click at [784, 281] on puzzle-tile "i" at bounding box center [787, 282] width 49 height 49
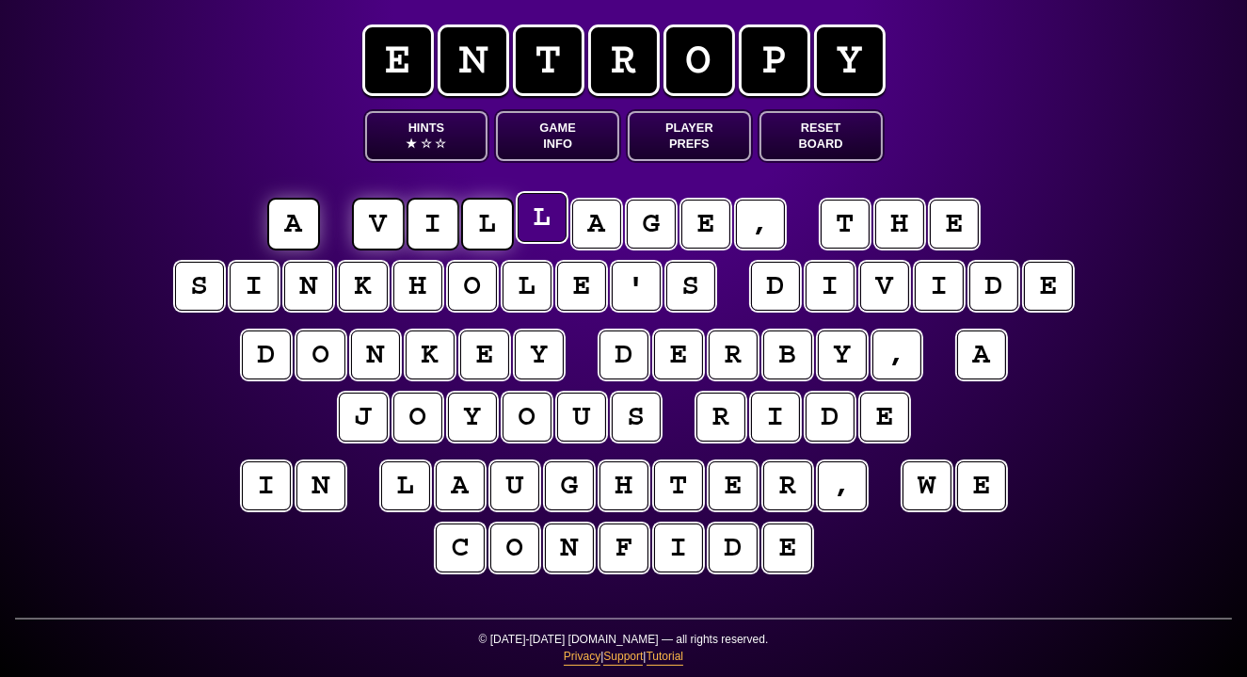
scroll to position [0, 0]
